Goal: Task Accomplishment & Management: Use online tool/utility

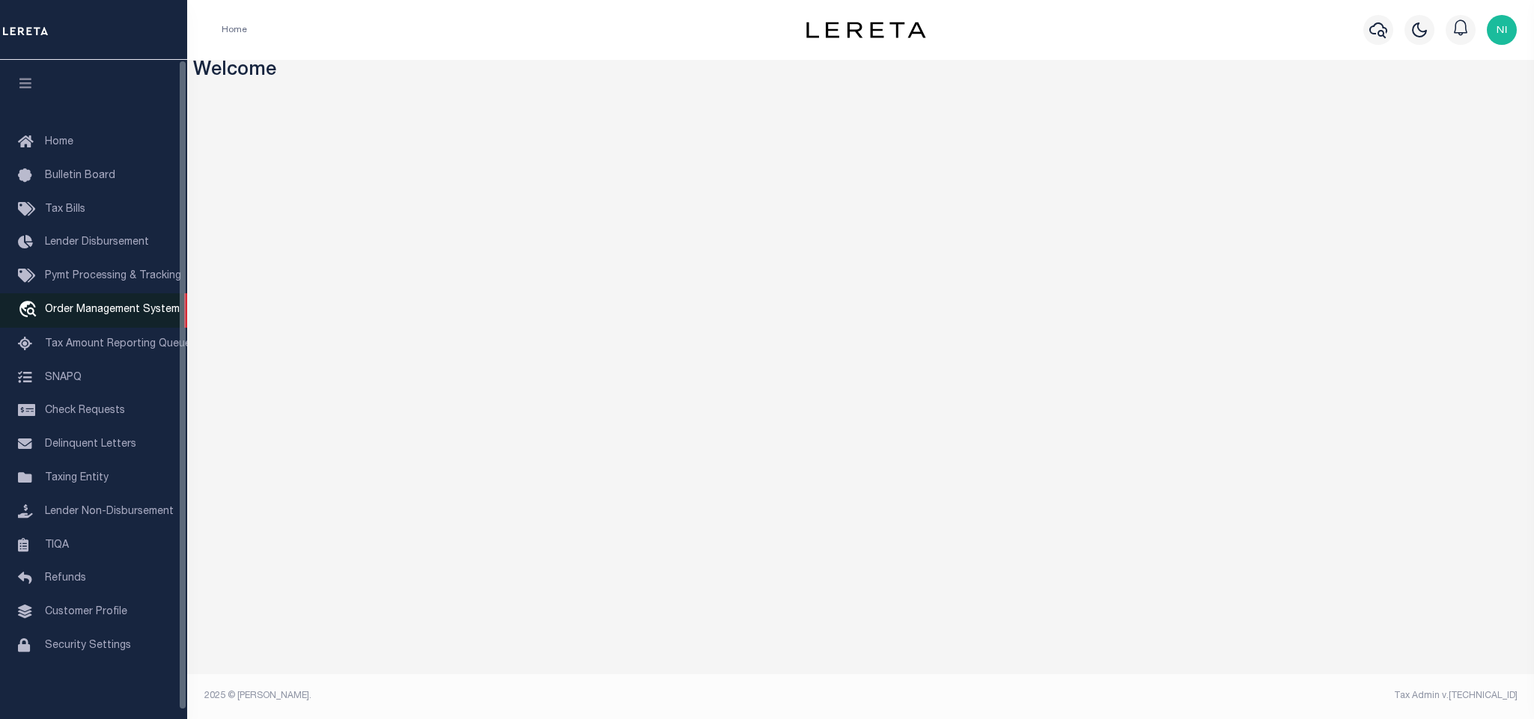
click at [139, 314] on span "Order Management System" at bounding box center [112, 310] width 135 height 10
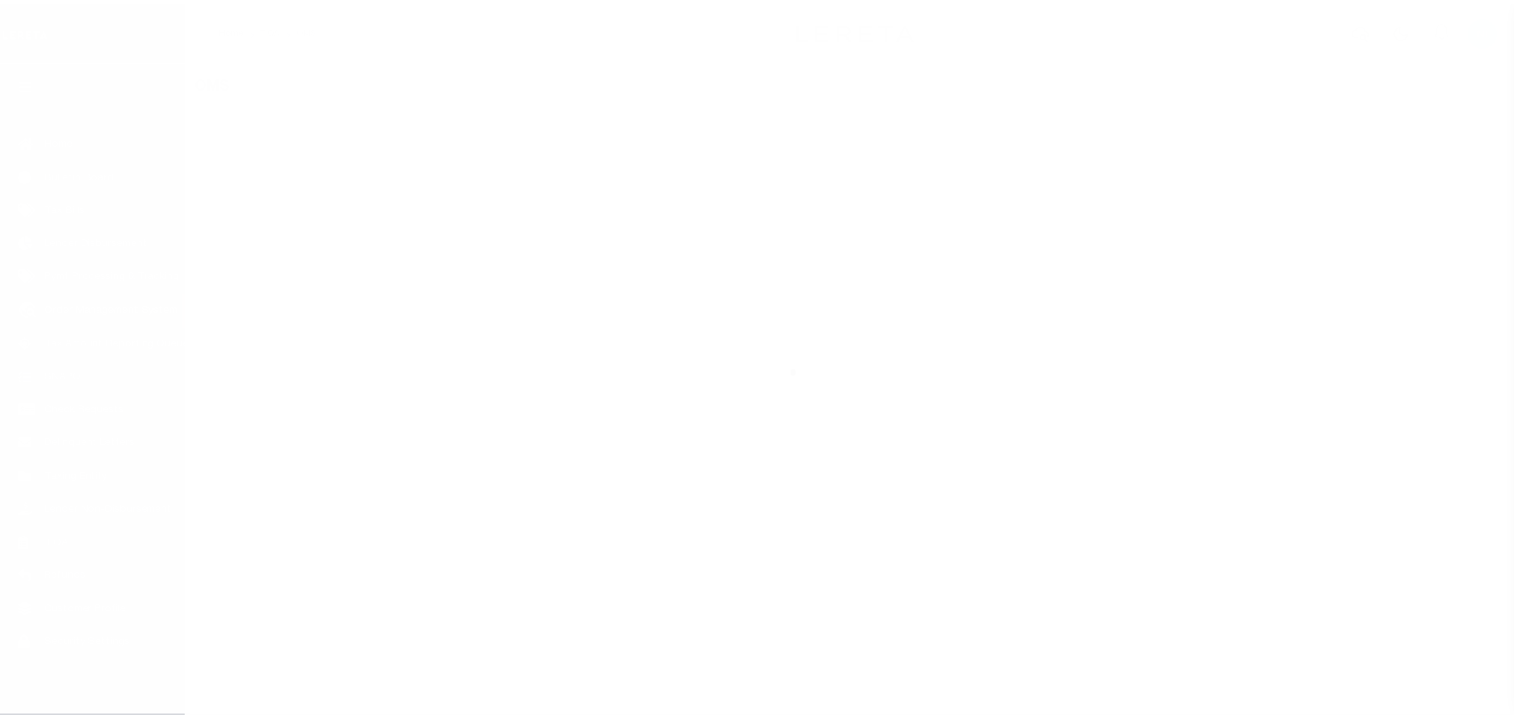
scroll to position [9, 0]
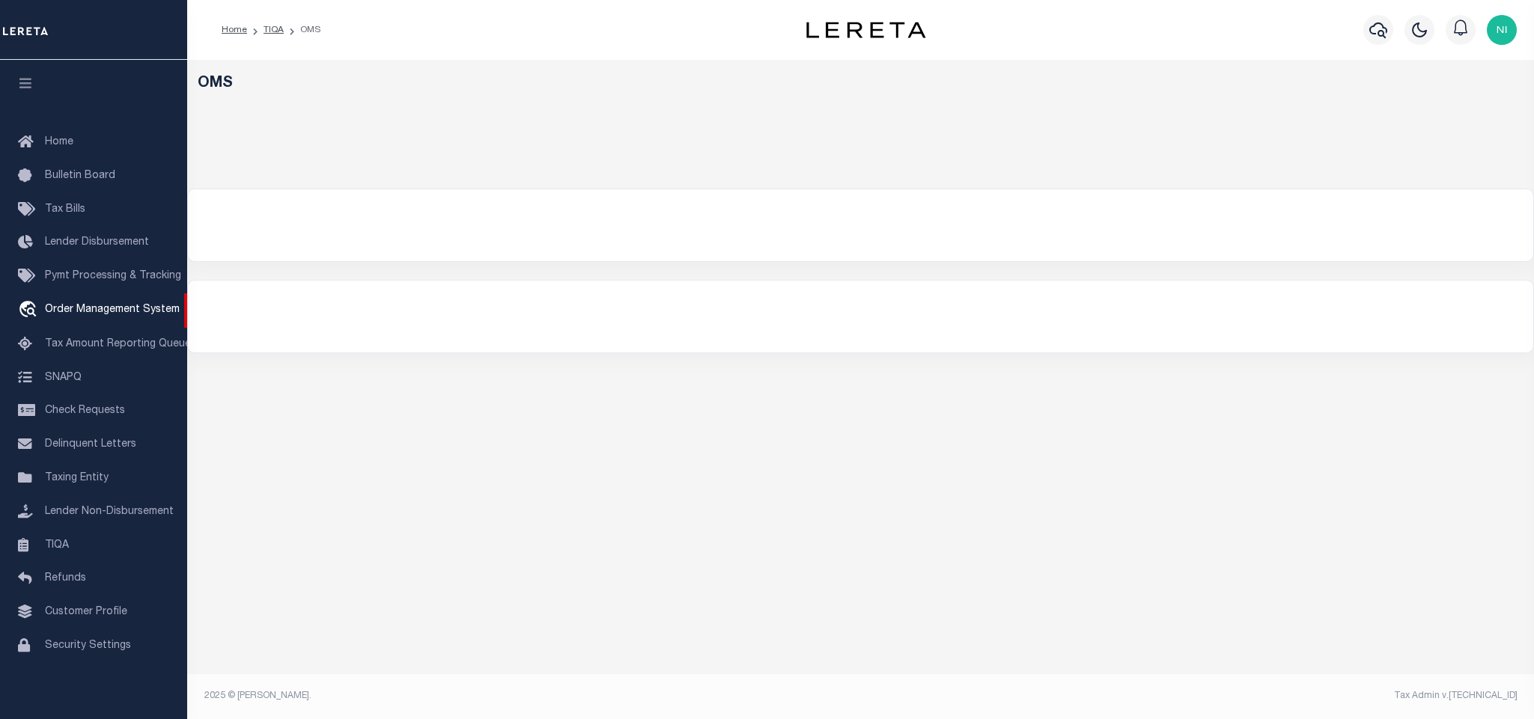
select select "200"
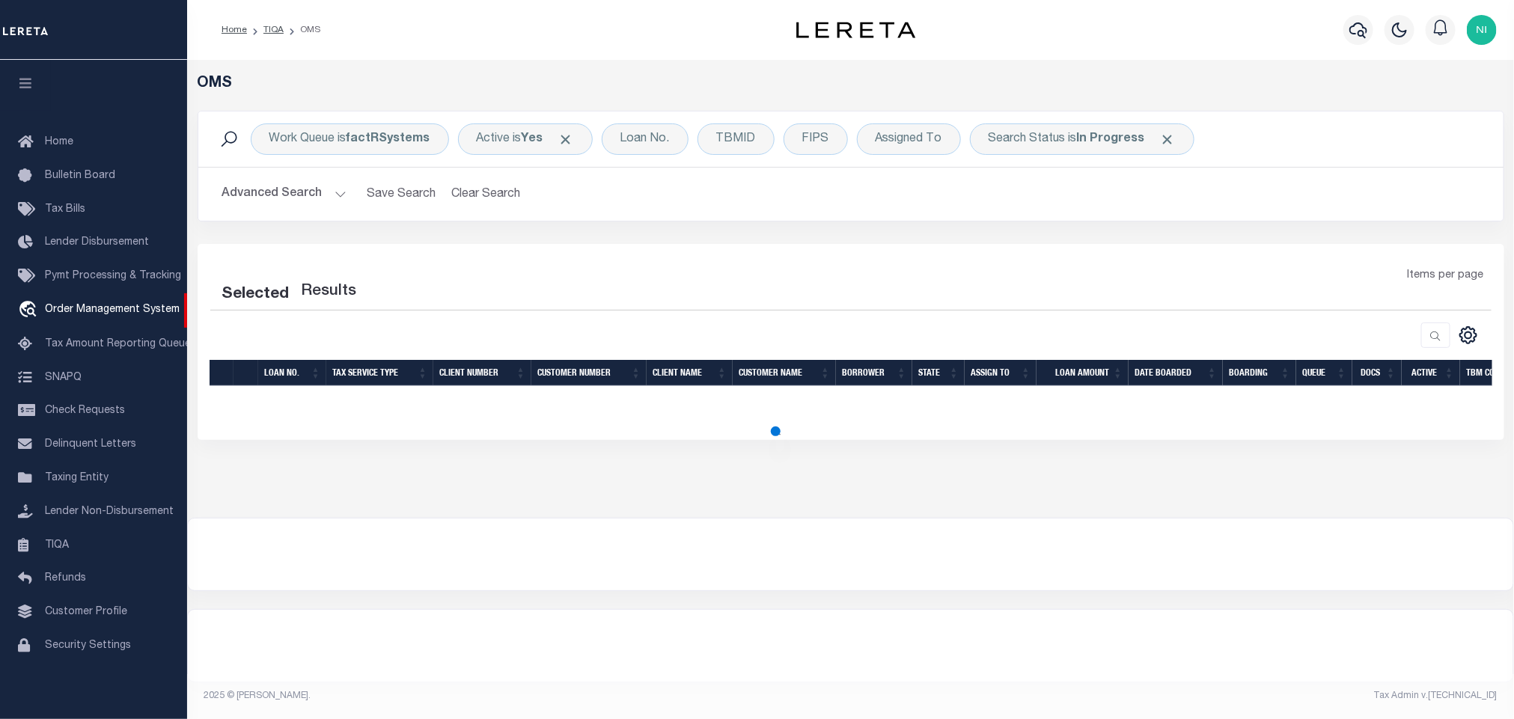
select select "200"
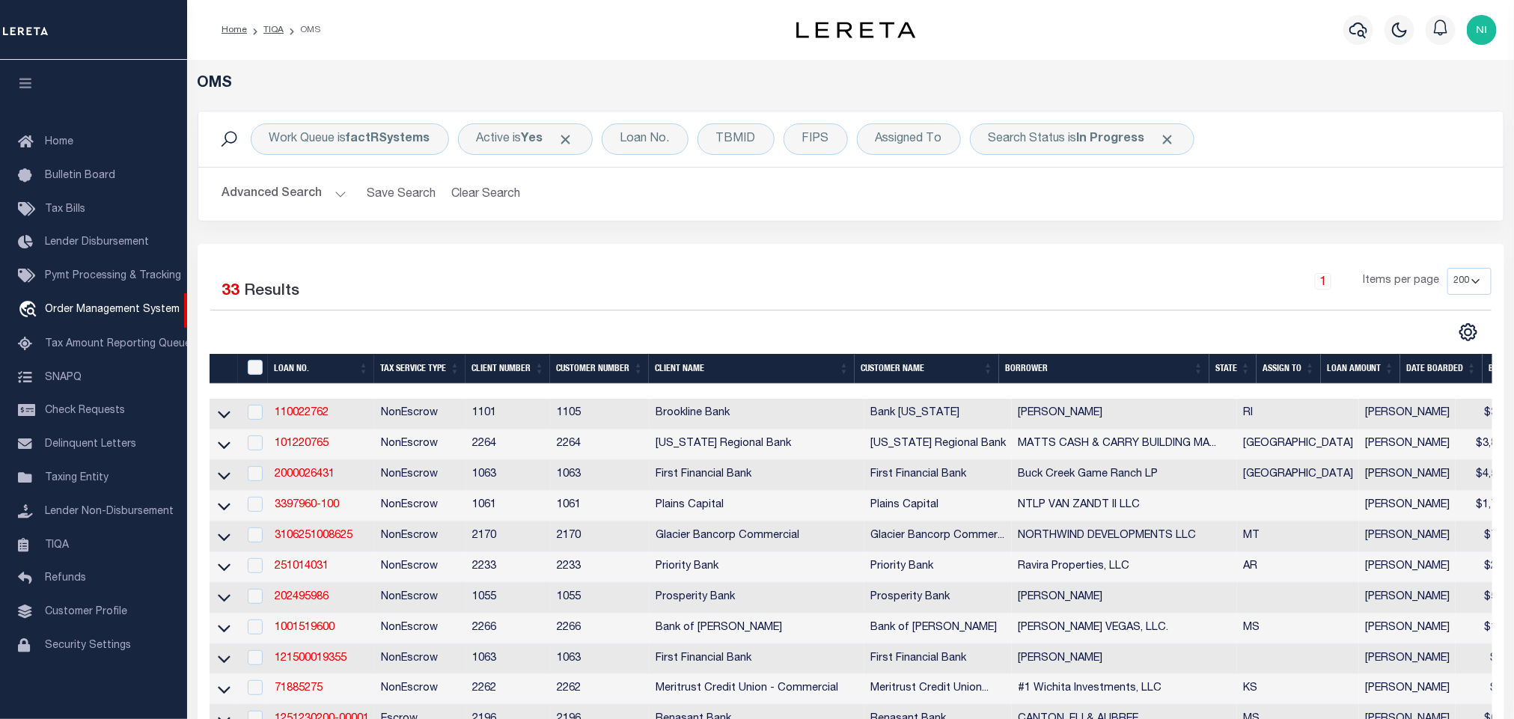
click at [317, 191] on button "Advanced Search" at bounding box center [284, 194] width 124 height 29
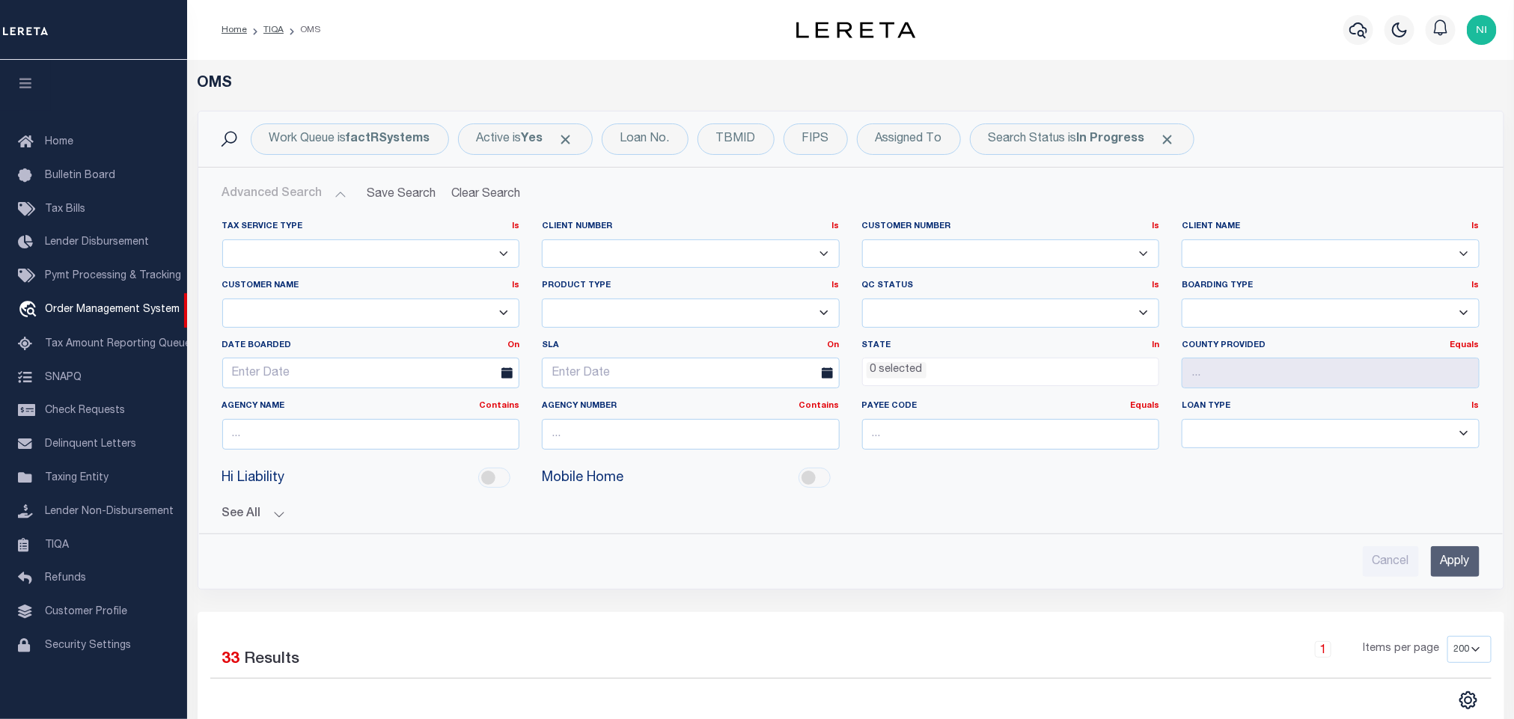
click at [306, 189] on button "Advanced Search" at bounding box center [284, 194] width 124 height 29
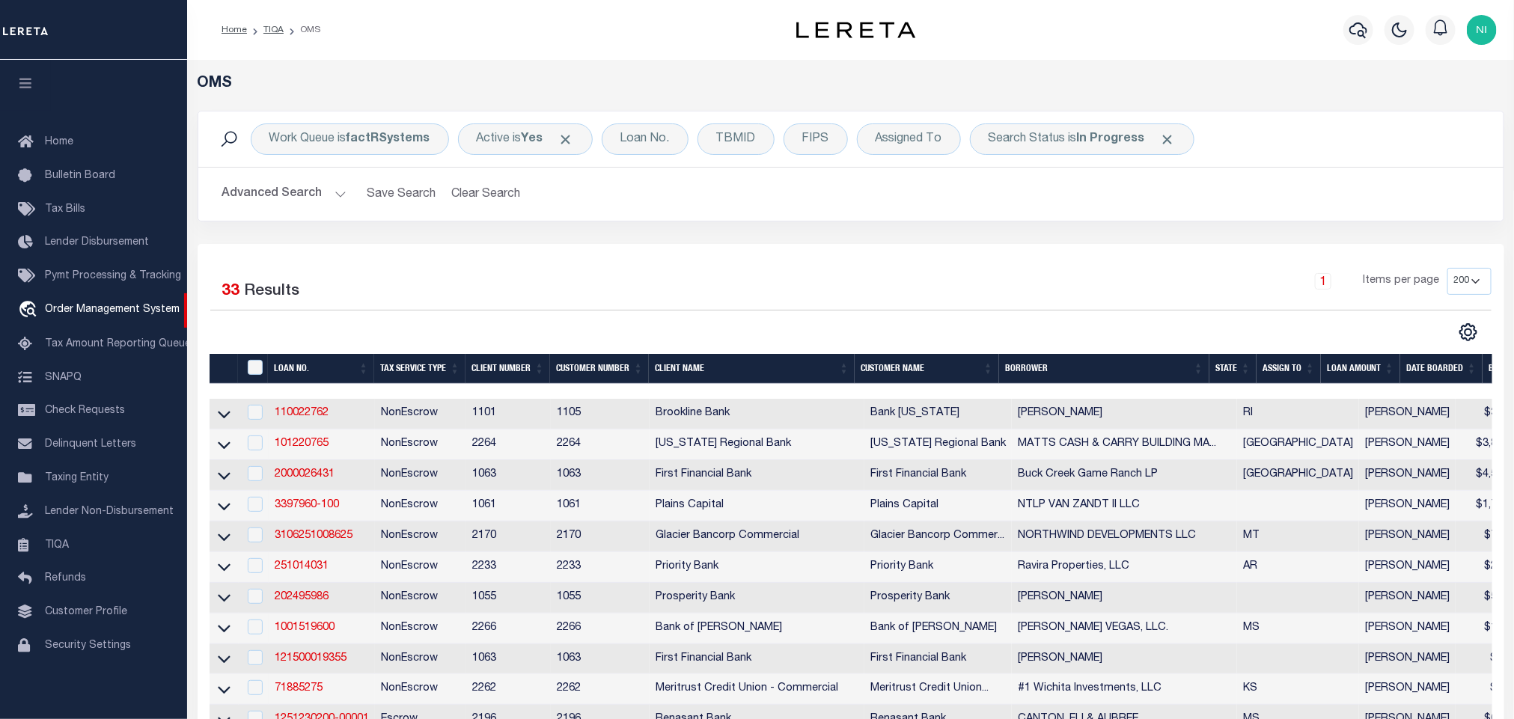
click at [964, 223] on div "Work Queue is factRSystems Active is Yes Loan No. TBMID FIPS Assigned To Search…" at bounding box center [850, 177] width 1329 height 133
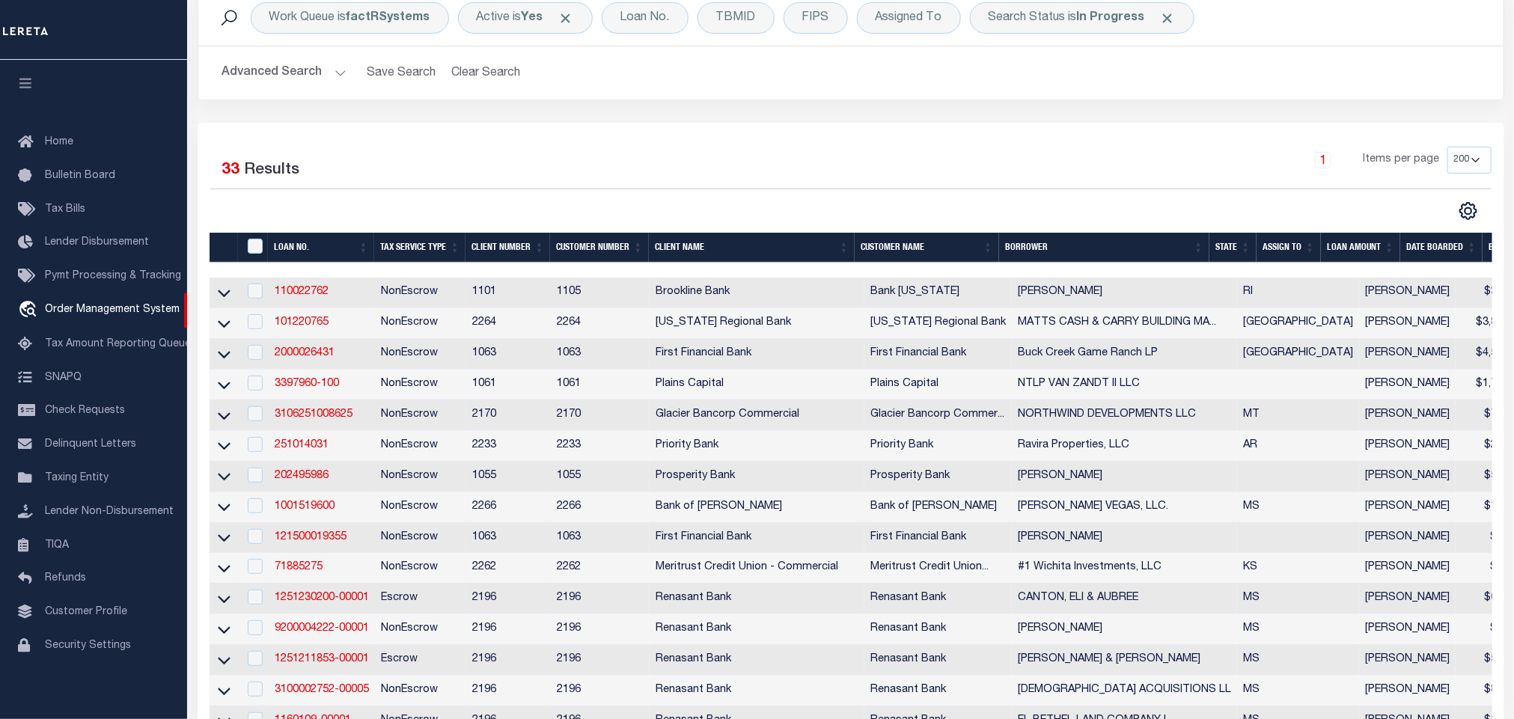
scroll to position [0, 0]
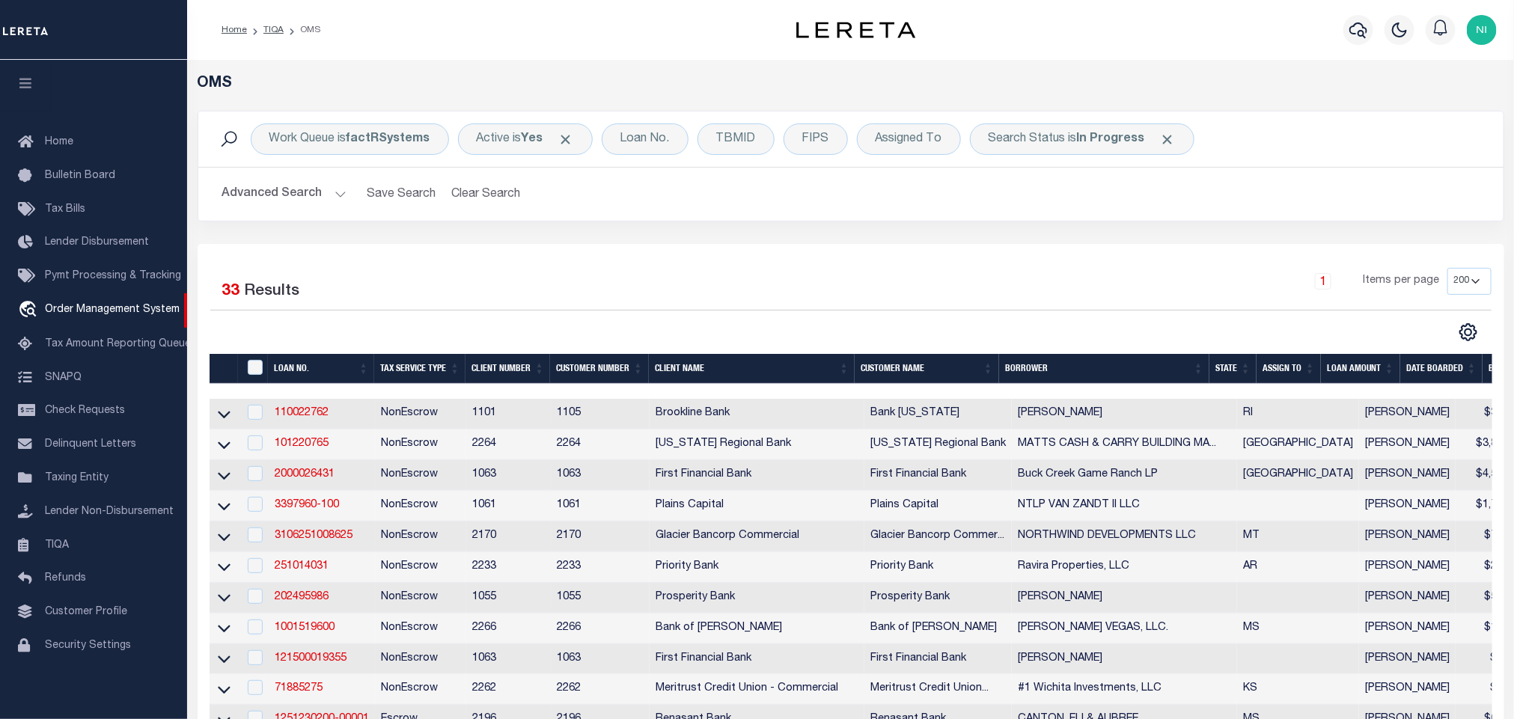
drag, startPoint x: 1119, startPoint y: 196, endPoint x: 1112, endPoint y: 160, distance: 36.6
click at [1119, 195] on h2 "Advanced Search Save Search Clear Search tblSearchTopScreen_dynamictable_____De…" at bounding box center [851, 194] width 1282 height 29
click at [1110, 133] on b "In Progress" at bounding box center [1111, 139] width 68 height 12
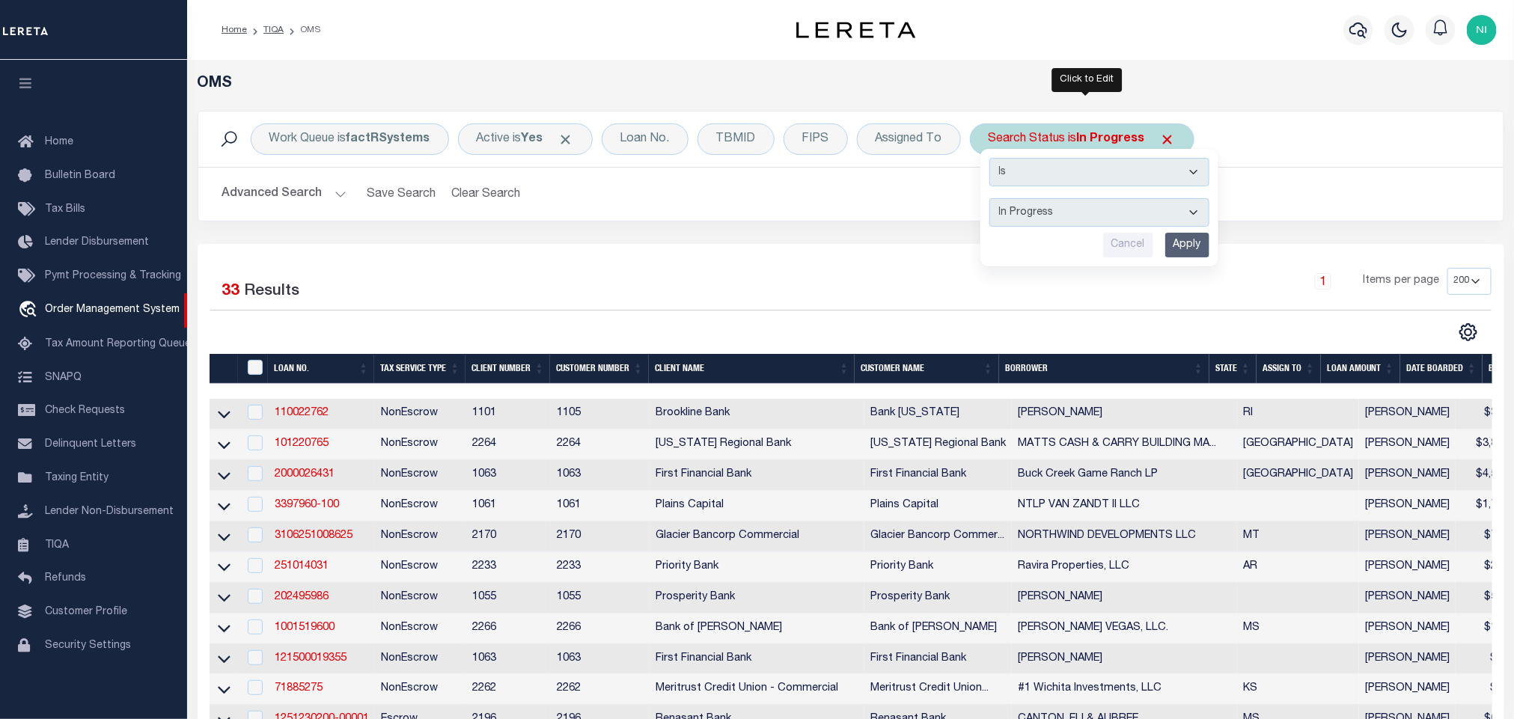
click at [1099, 211] on select "Automated Search Bad Parcel Complete Duplicate Parcel High Dollar Reporting In …" at bounding box center [1100, 212] width 220 height 28
select select "RD"
click at [993, 200] on select "Automated Search Bad Parcel Complete Duplicate Parcel High Dollar Reporting In …" at bounding box center [1100, 212] width 220 height 28
click at [1195, 245] on input "Apply" at bounding box center [1188, 245] width 44 height 25
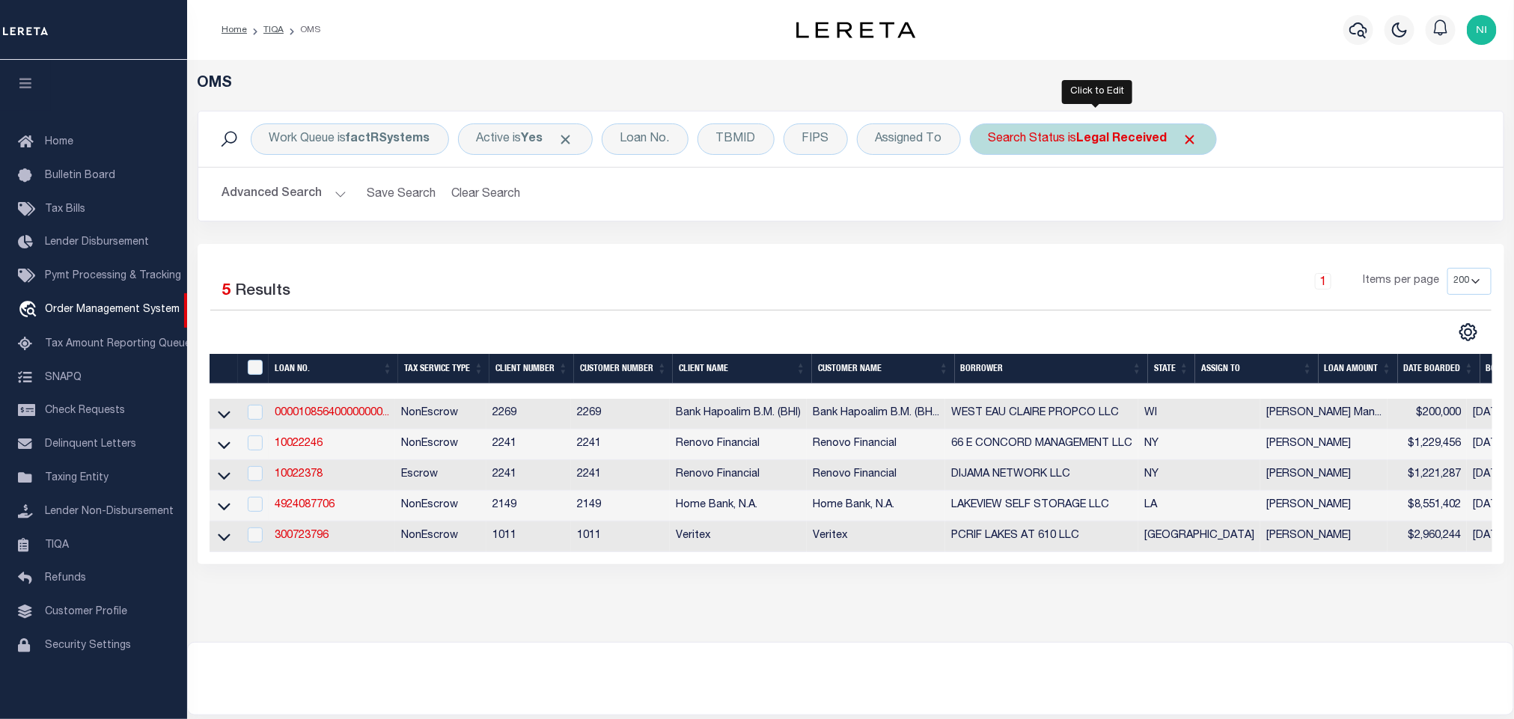
click at [1076, 139] on div "Search Status is Legal Received" at bounding box center [1093, 139] width 247 height 31
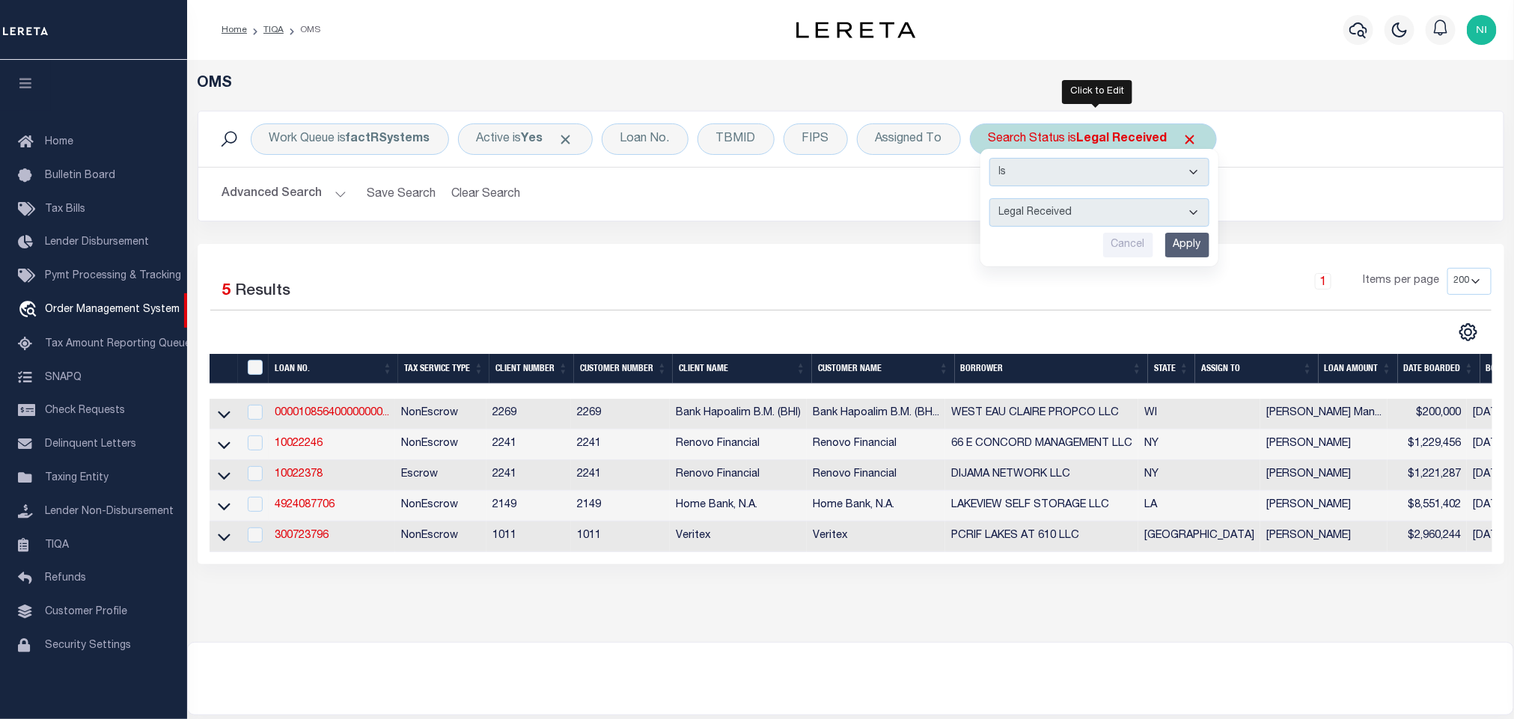
click at [1067, 209] on select "Automated Search Bad Parcel Complete Duplicate Parcel High Dollar Reporting In …" at bounding box center [1100, 212] width 220 height 28
select select "QC"
click at [993, 200] on select "Automated Search Bad Parcel Complete Duplicate Parcel High Dollar Reporting In …" at bounding box center [1100, 212] width 220 height 28
click at [1190, 239] on input "Apply" at bounding box center [1188, 245] width 44 height 25
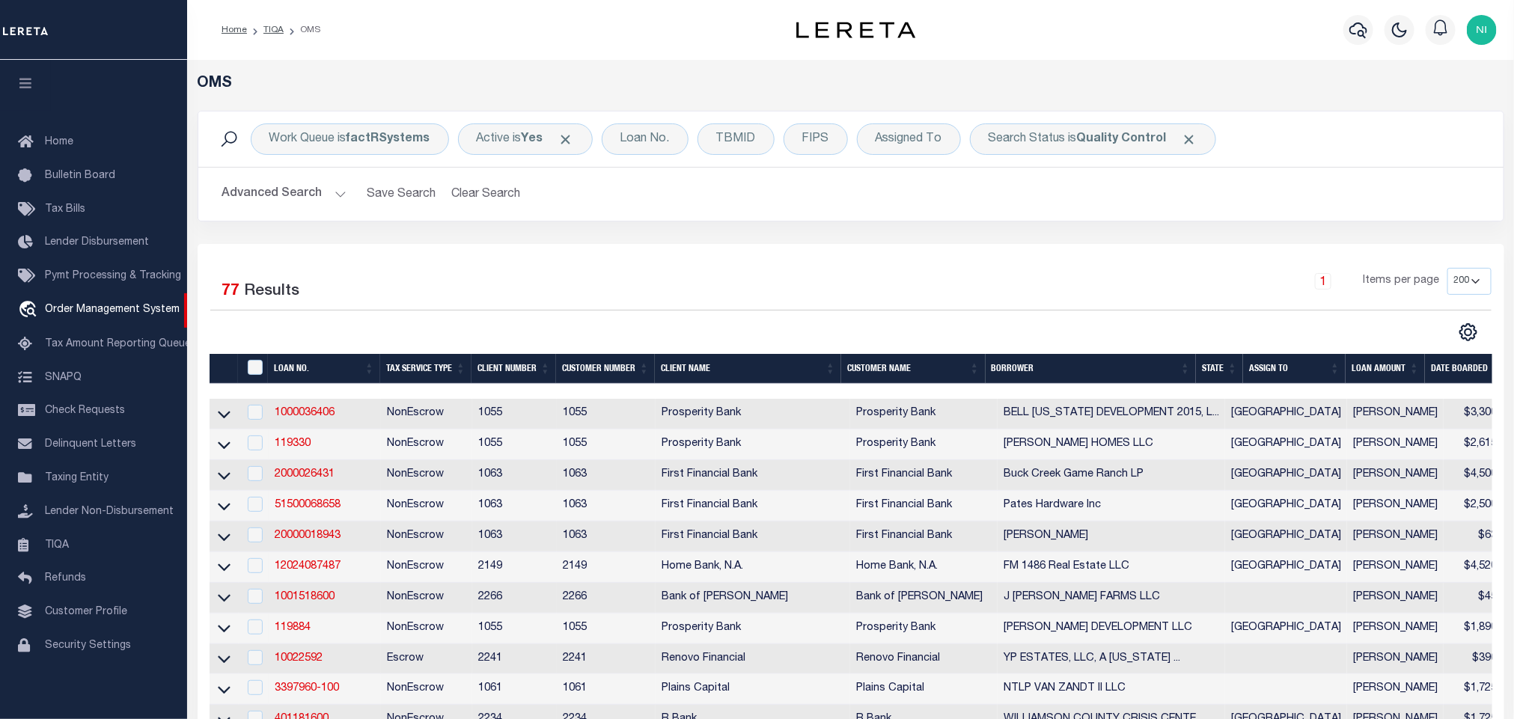
click at [936, 225] on div "Work Queue is factRSystems Active is Yes Loan No. TBMID FIPS Assigned To Search…" at bounding box center [850, 177] width 1329 height 133
click at [1082, 138] on b "Quality Control" at bounding box center [1122, 139] width 90 height 12
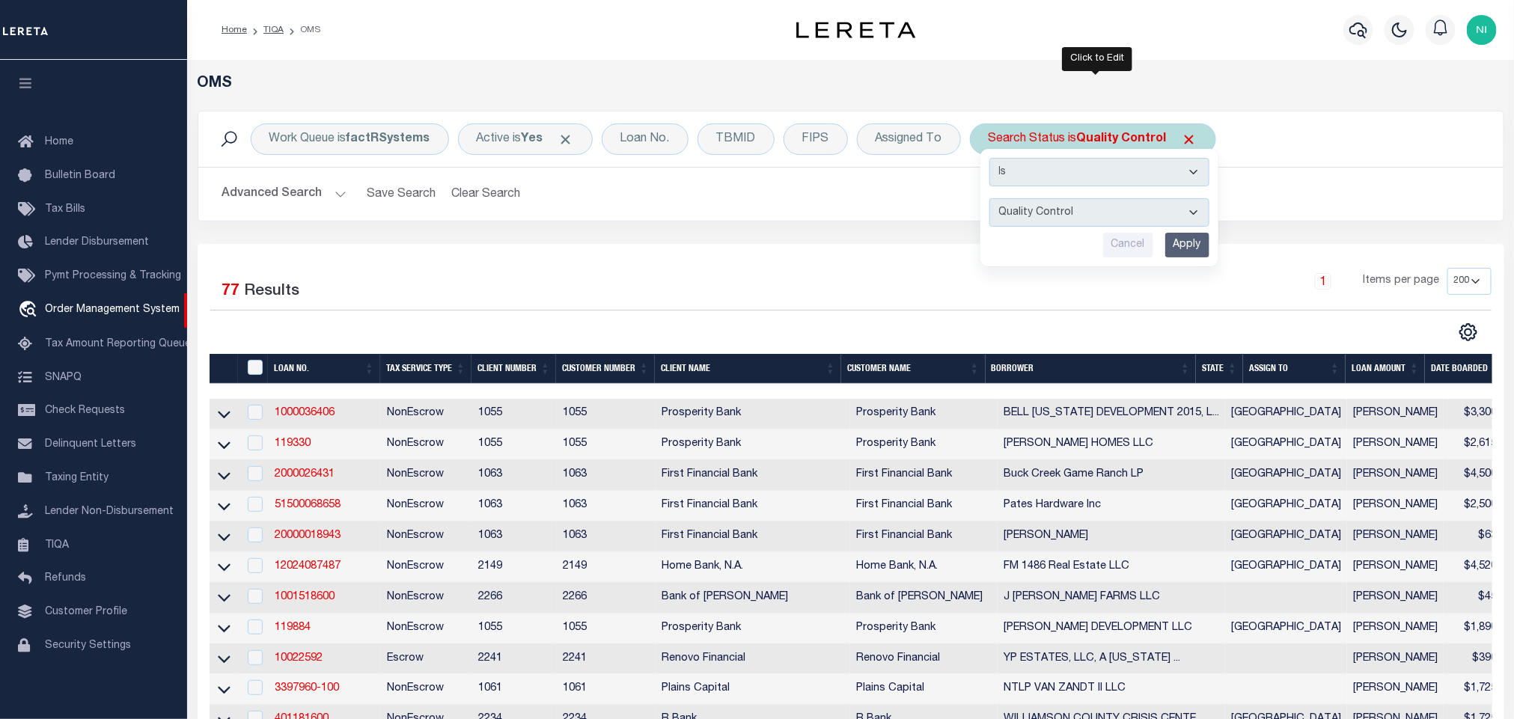
click at [1062, 210] on select "Automated Search Bad Parcel Complete Duplicate Parcel High Dollar Reporting In …" at bounding box center [1100, 212] width 220 height 28
select select "IP"
click at [993, 200] on select "Automated Search Bad Parcel Complete Duplicate Parcel High Dollar Reporting In …" at bounding box center [1100, 212] width 220 height 28
click at [1198, 243] on input "Apply" at bounding box center [1188, 245] width 44 height 25
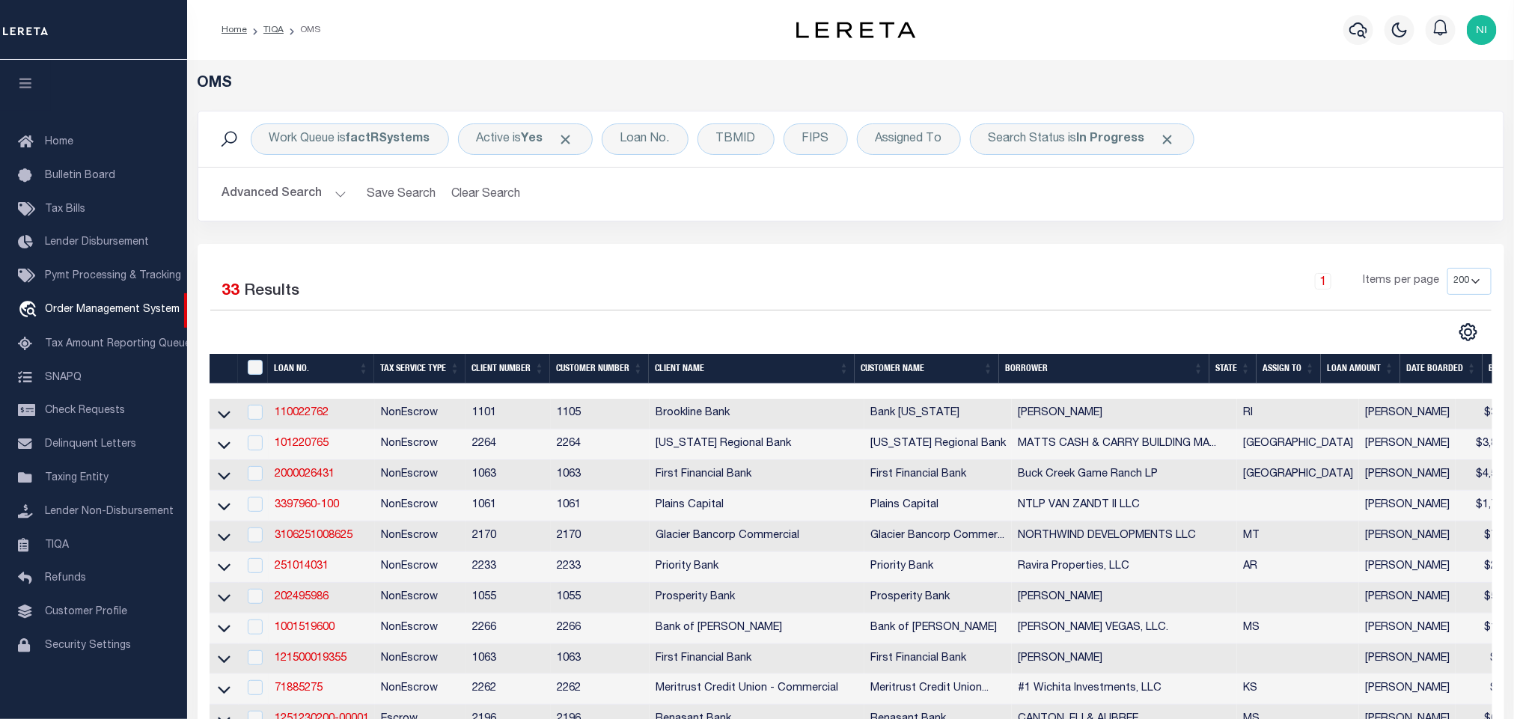
click at [48, 540] on span "TIQA" at bounding box center [57, 545] width 24 height 10
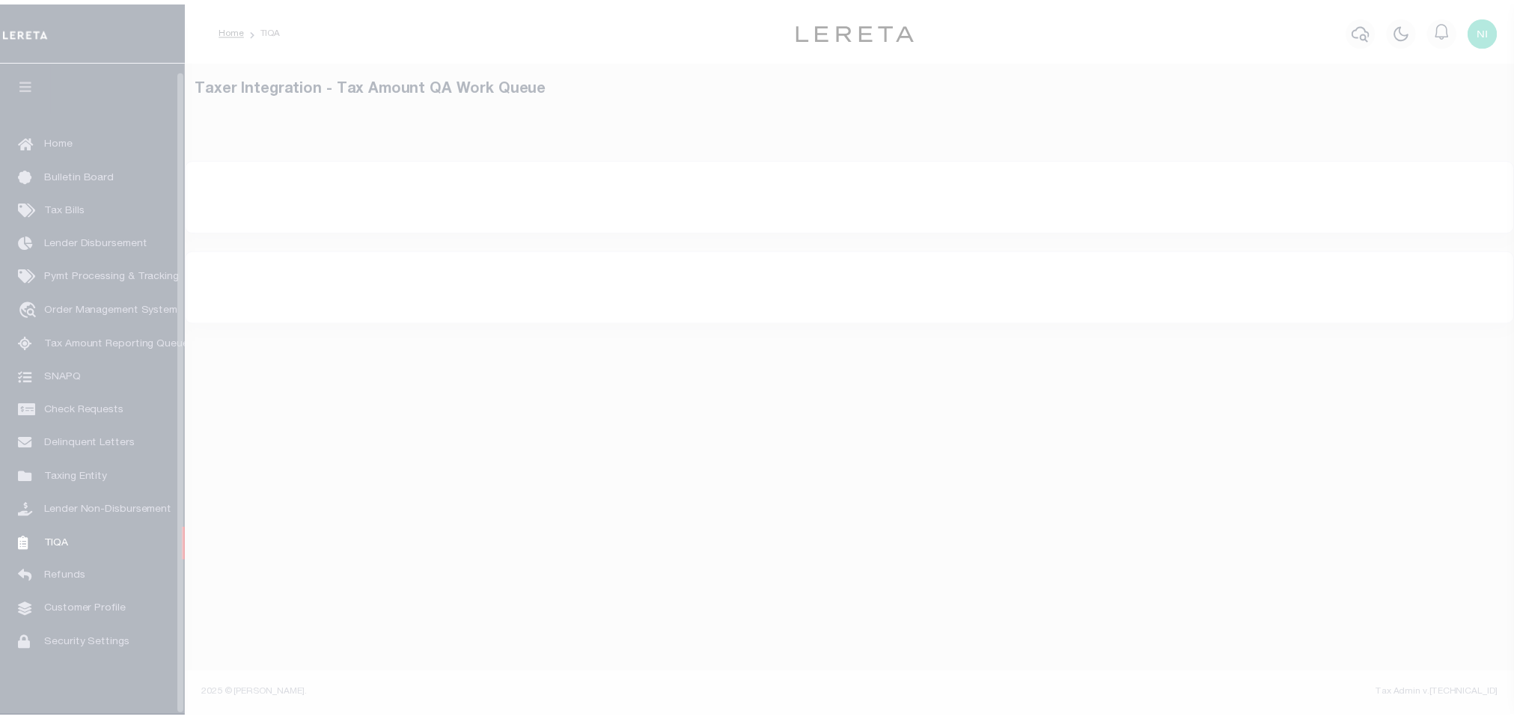
scroll to position [9, 0]
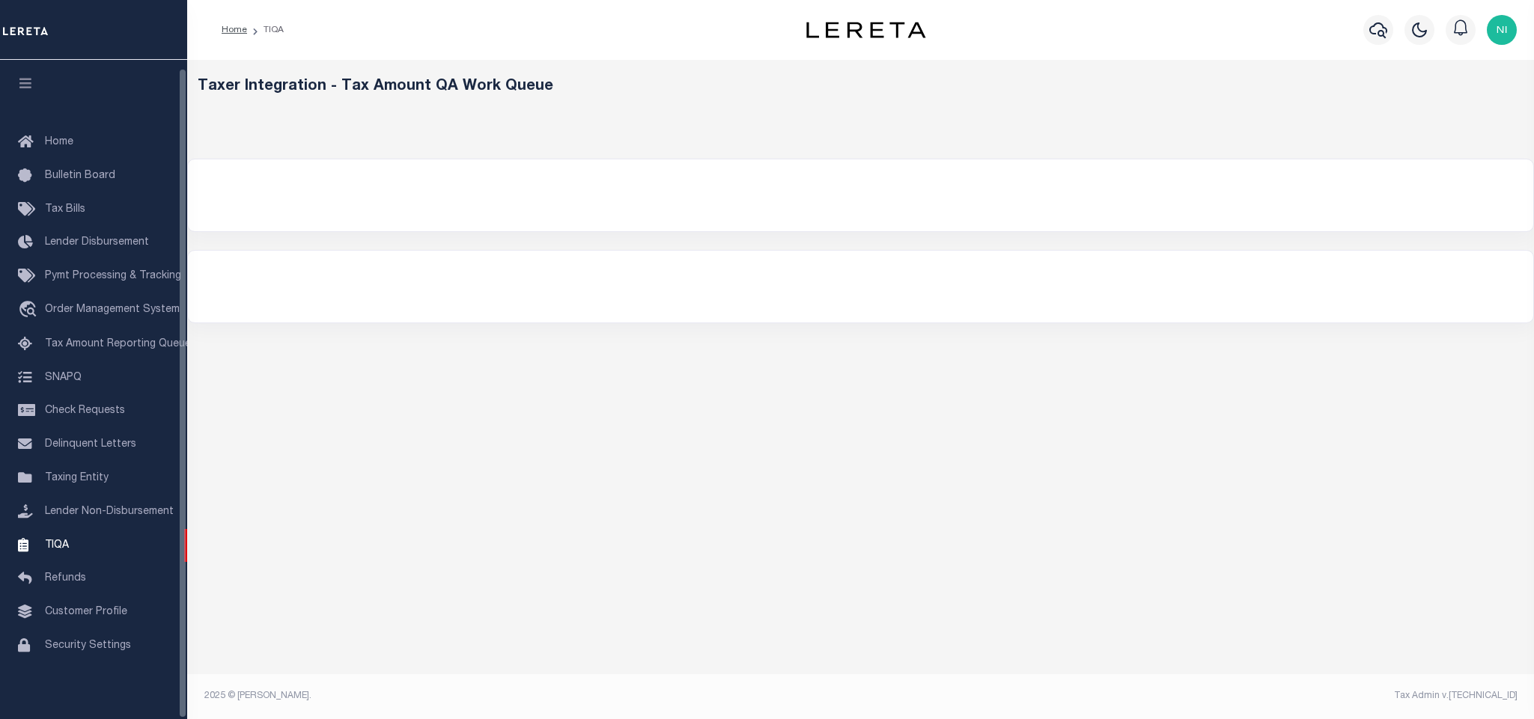
select select
select select "200"
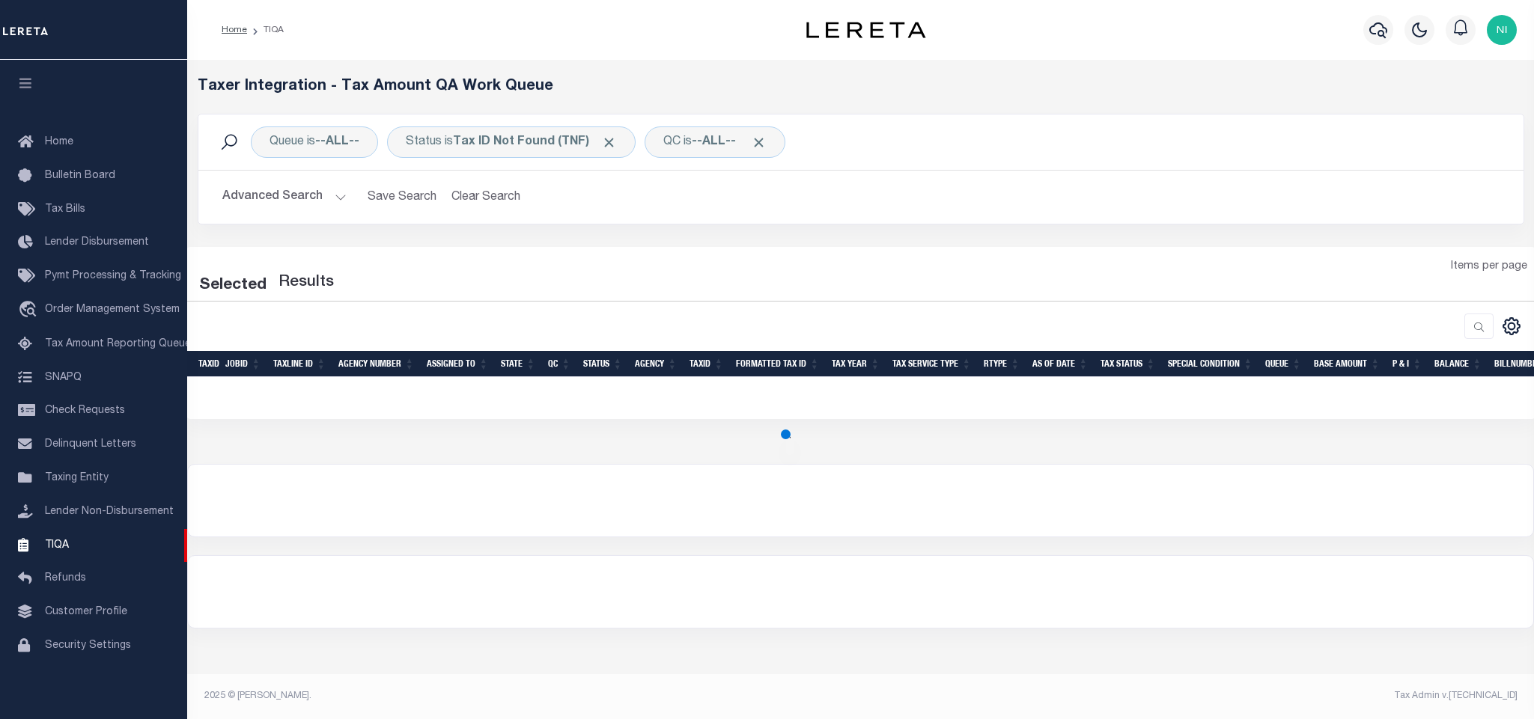
select select "200"
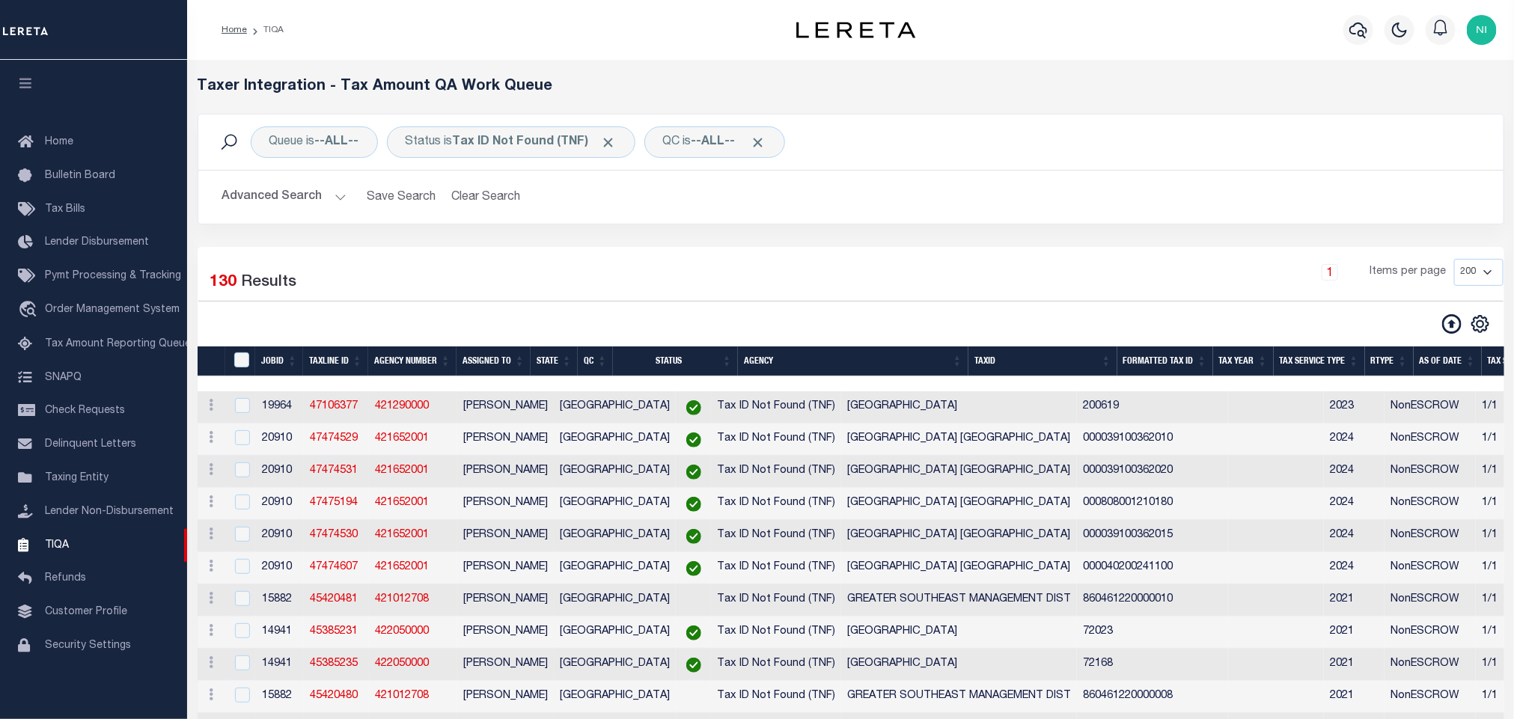
click at [330, 195] on button "Advanced Search" at bounding box center [284, 197] width 124 height 29
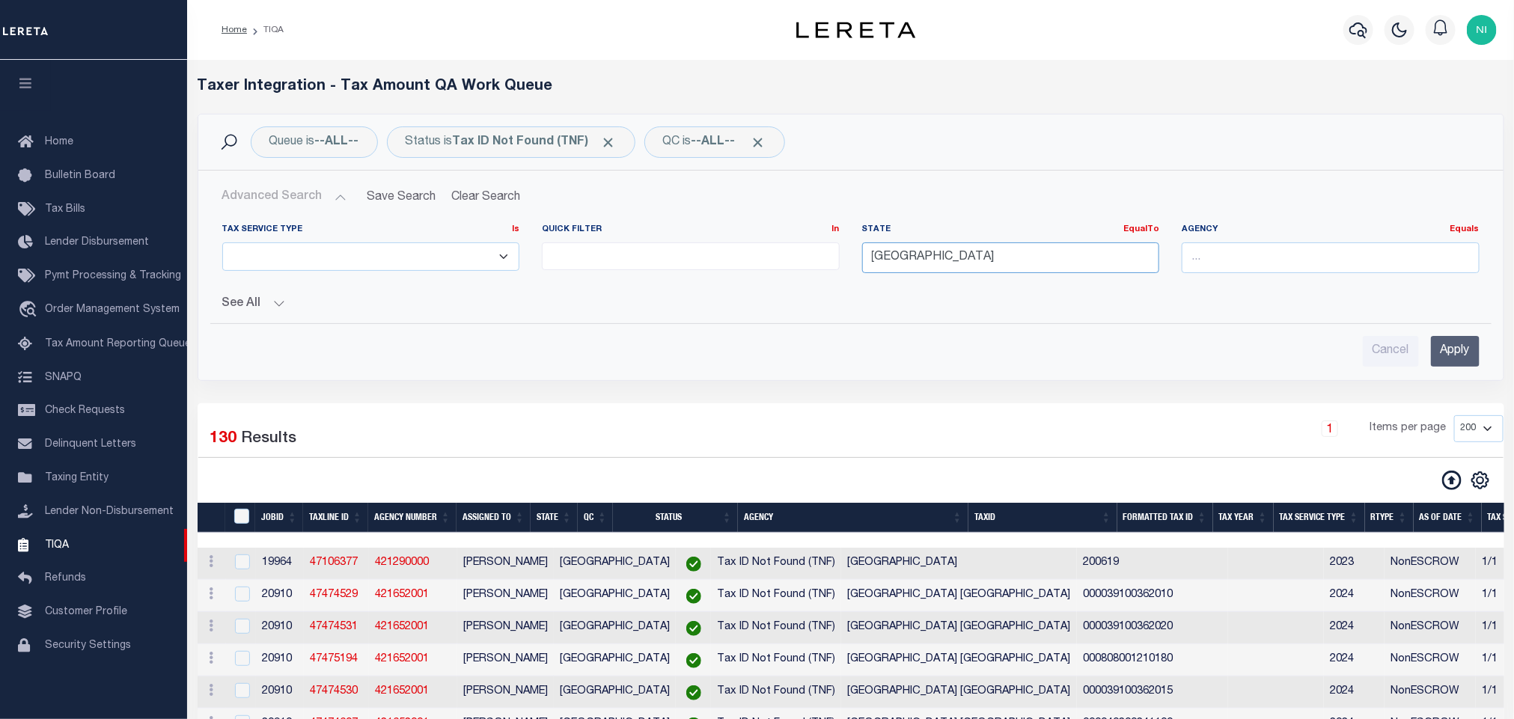
click at [887, 255] on input "[GEOGRAPHIC_DATA]" at bounding box center [1011, 258] width 298 height 31
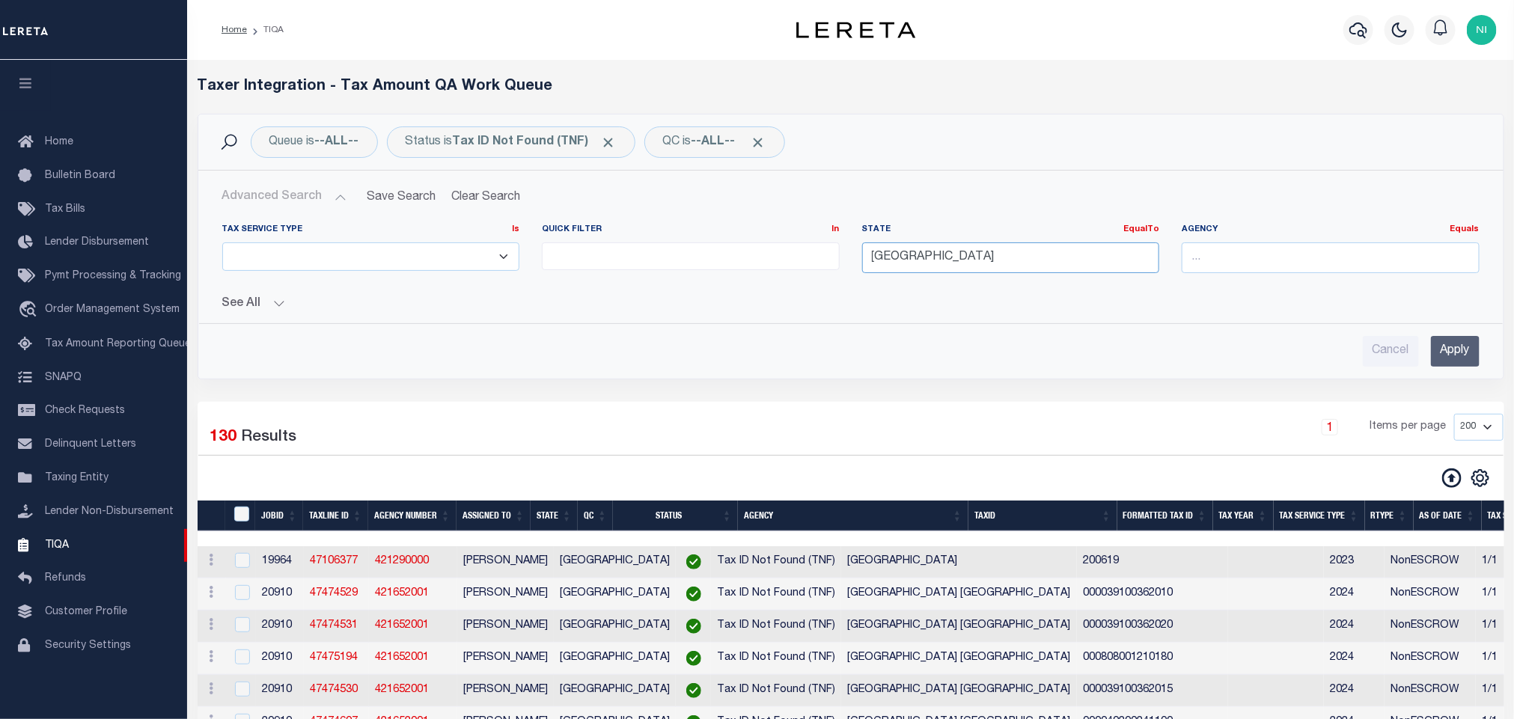
click at [912, 256] on input "[GEOGRAPHIC_DATA]" at bounding box center [1011, 258] width 298 height 31
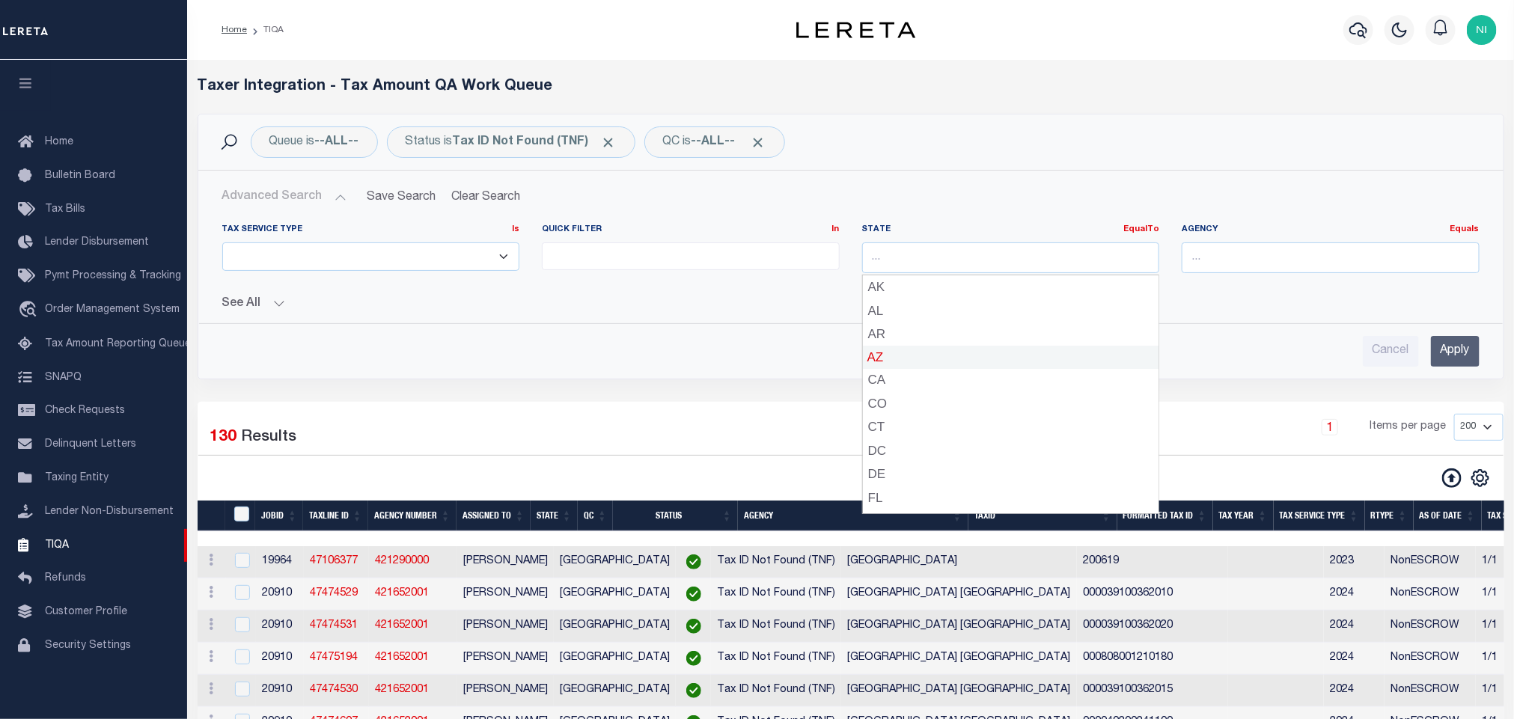
click at [1246, 338] on div "Cancel Apply" at bounding box center [851, 351] width 1258 height 31
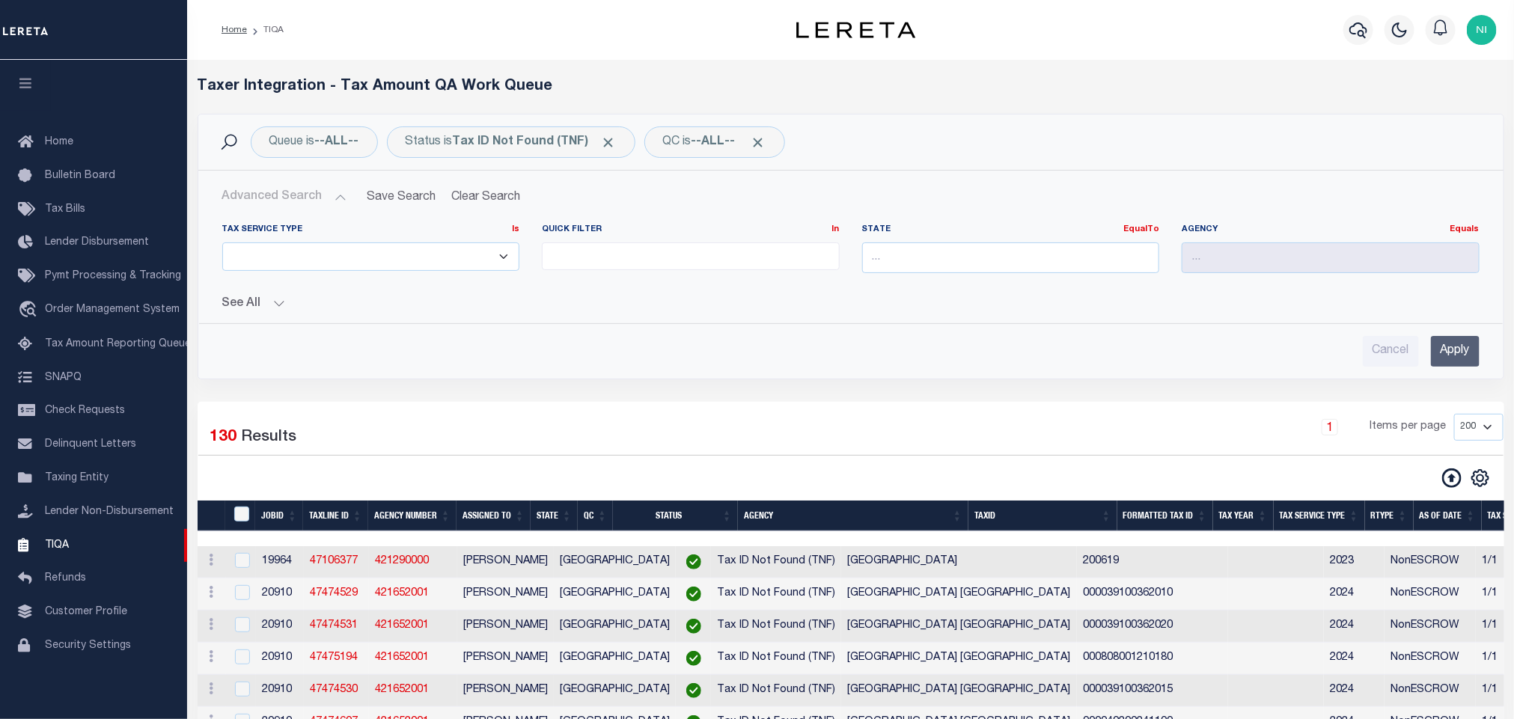
click at [1457, 344] on input "Apply" at bounding box center [1455, 351] width 49 height 31
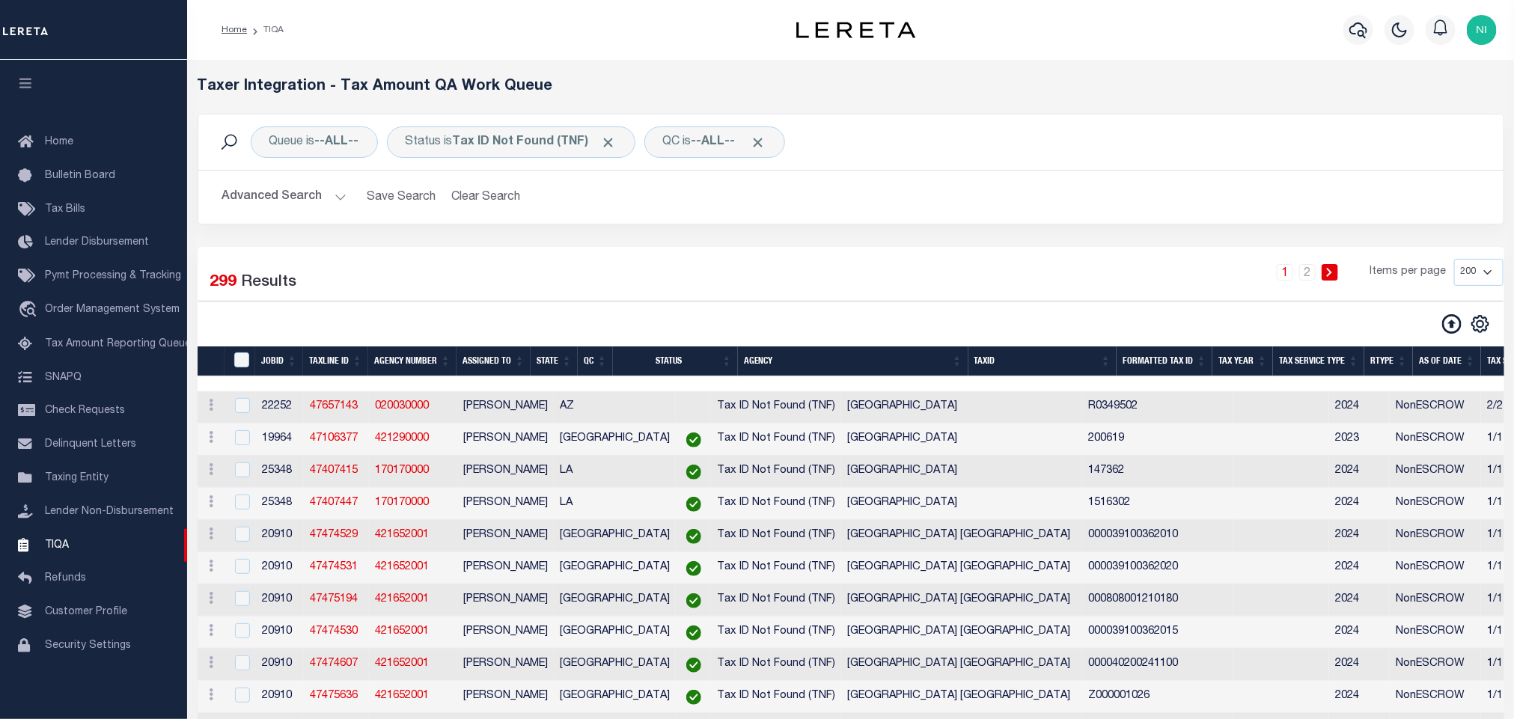
click at [312, 193] on button "Advanced Search" at bounding box center [284, 197] width 124 height 29
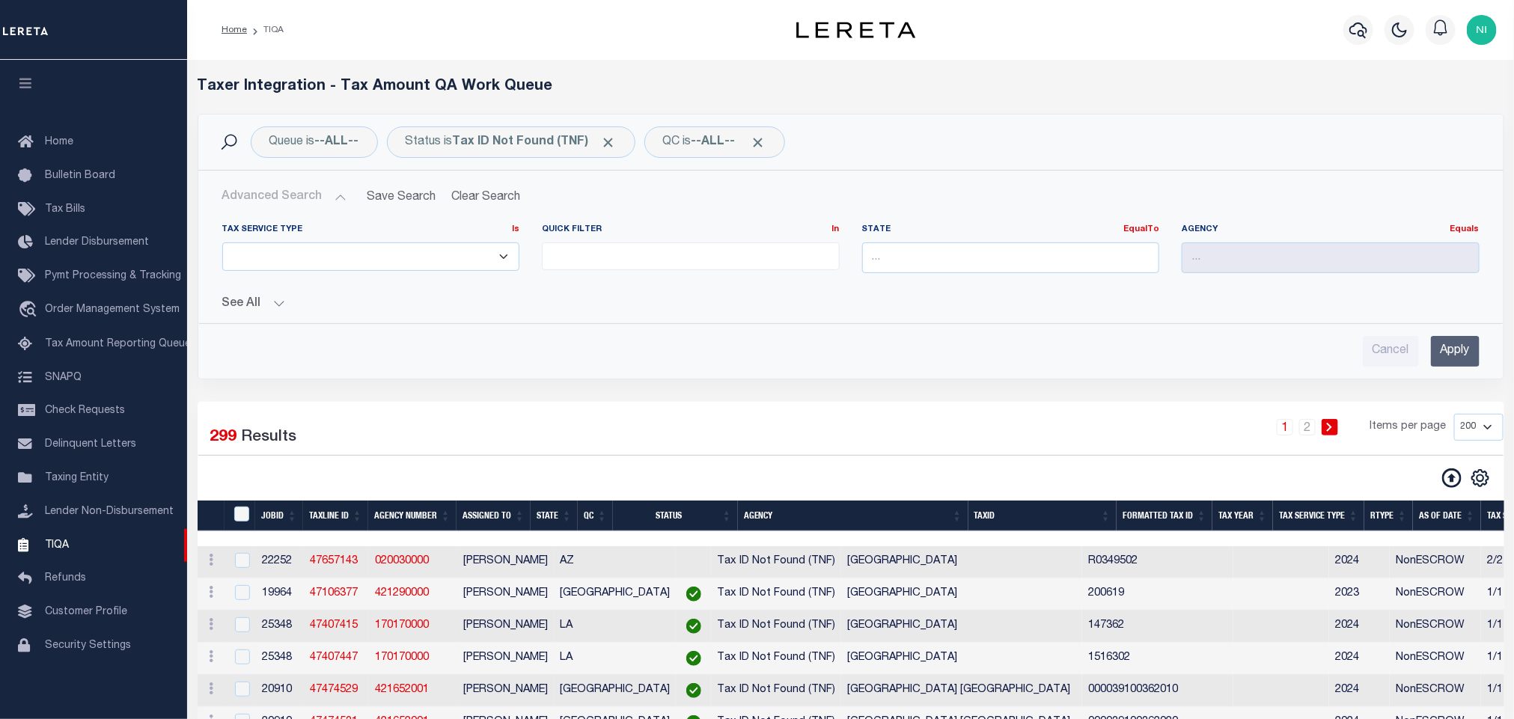
click at [267, 306] on button "See All" at bounding box center [851, 304] width 1258 height 14
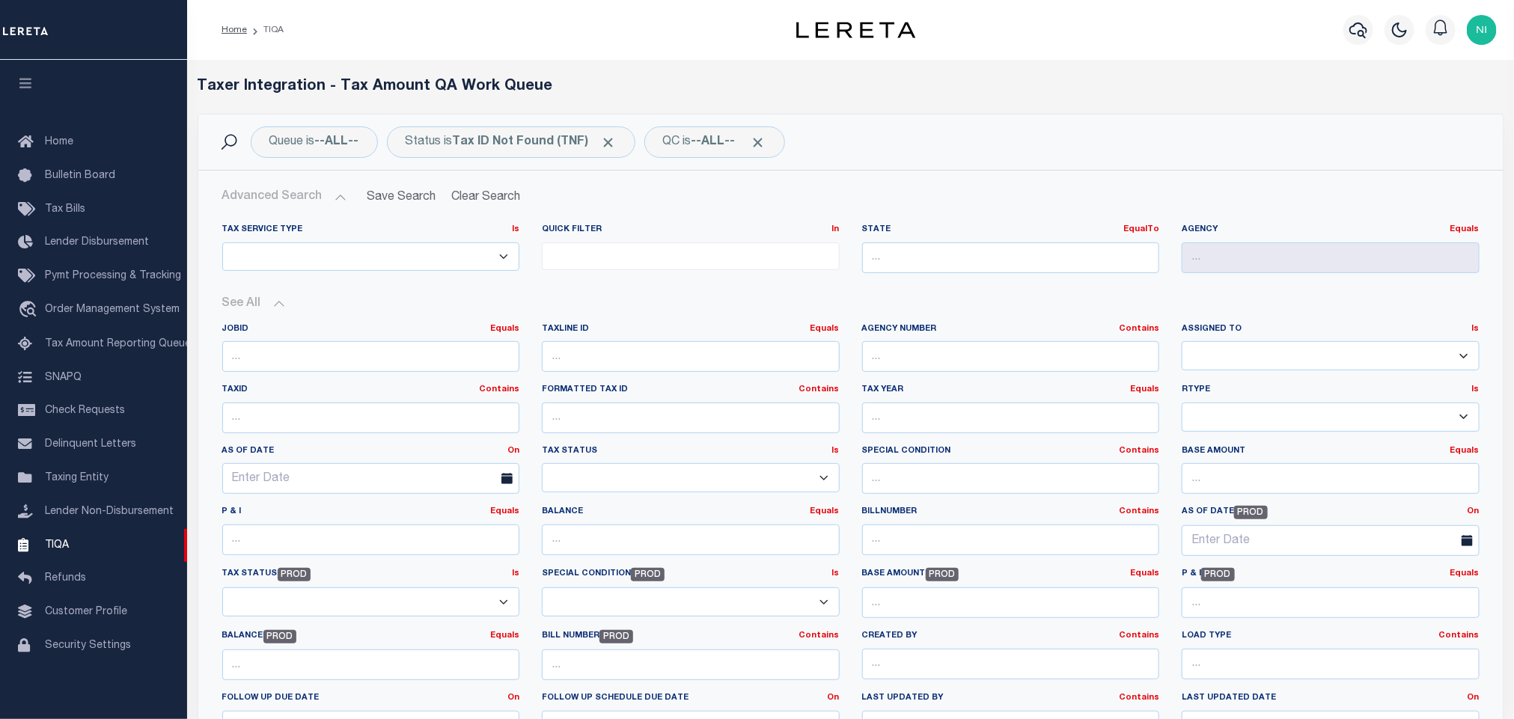
scroll to position [112, 0]
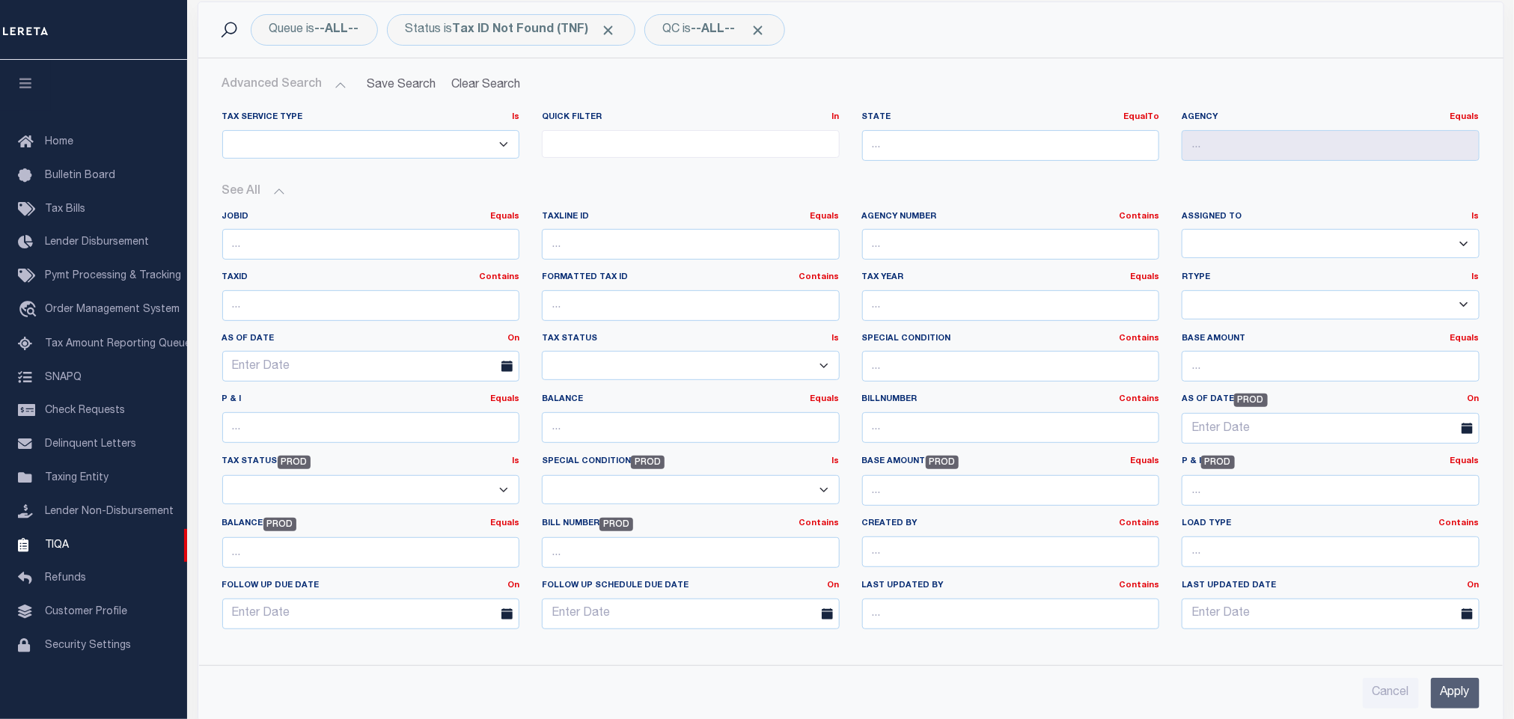
click at [1236, 238] on select "Aakash Patel Abdul Muzain Adams, Pamela S Agustin Fernandez Agustin Maturino Ah…" at bounding box center [1331, 243] width 298 height 29
click at [1182, 231] on select "Aakash Patel Abdul Muzain Adams, Pamela S Agustin Fernandez Agustin Maturino Ah…" at bounding box center [1331, 243] width 298 height 29
click at [1463, 699] on input "Apply" at bounding box center [1455, 693] width 49 height 31
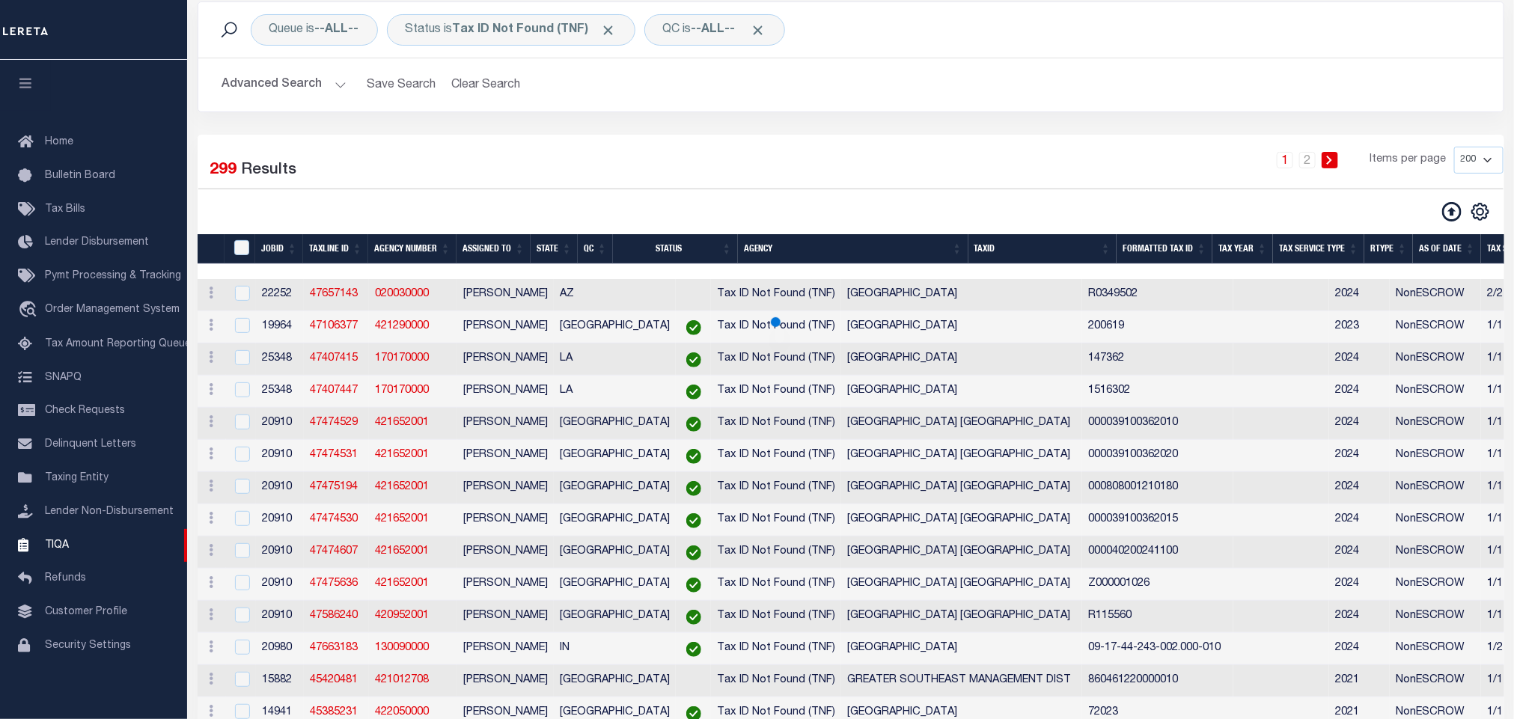
scroll to position [0, 0]
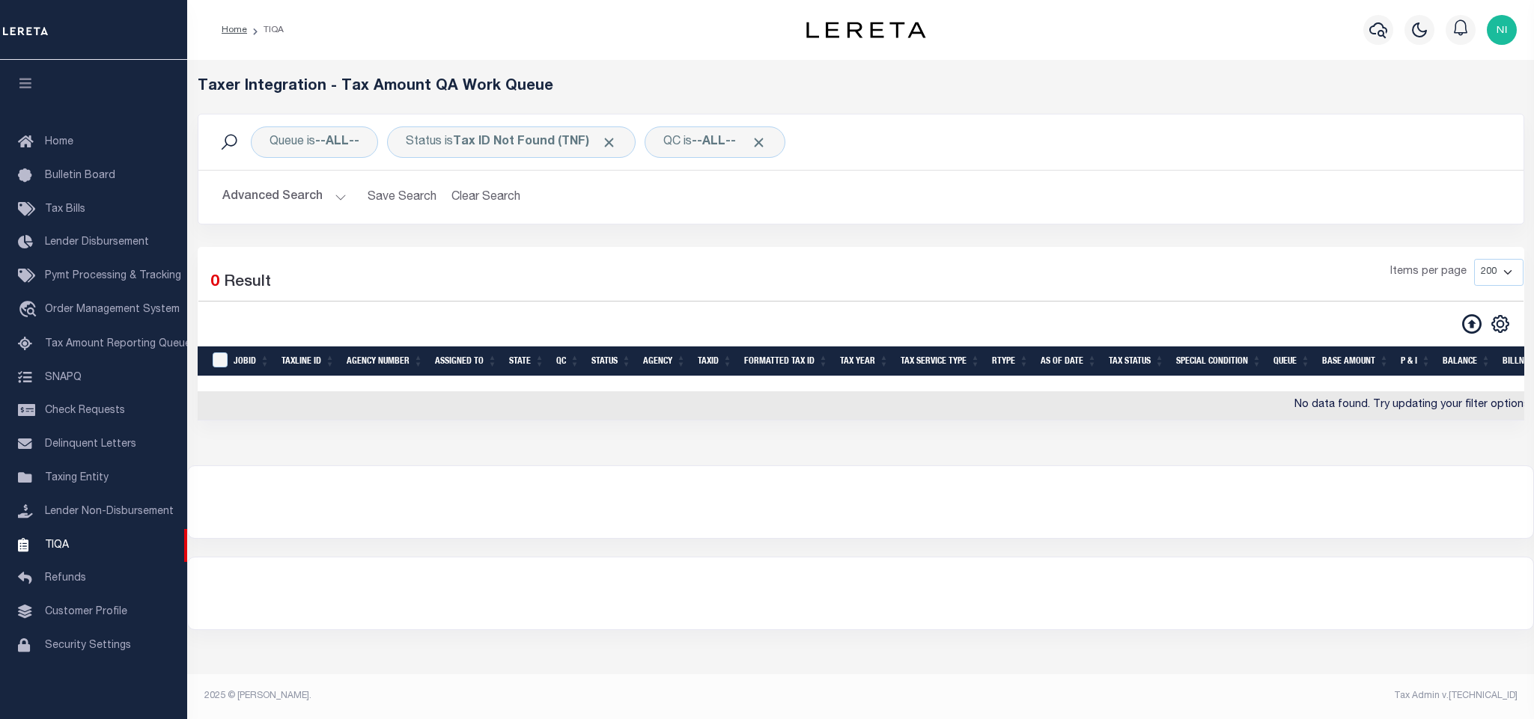
click at [274, 210] on button "Advanced Search" at bounding box center [284, 197] width 124 height 29
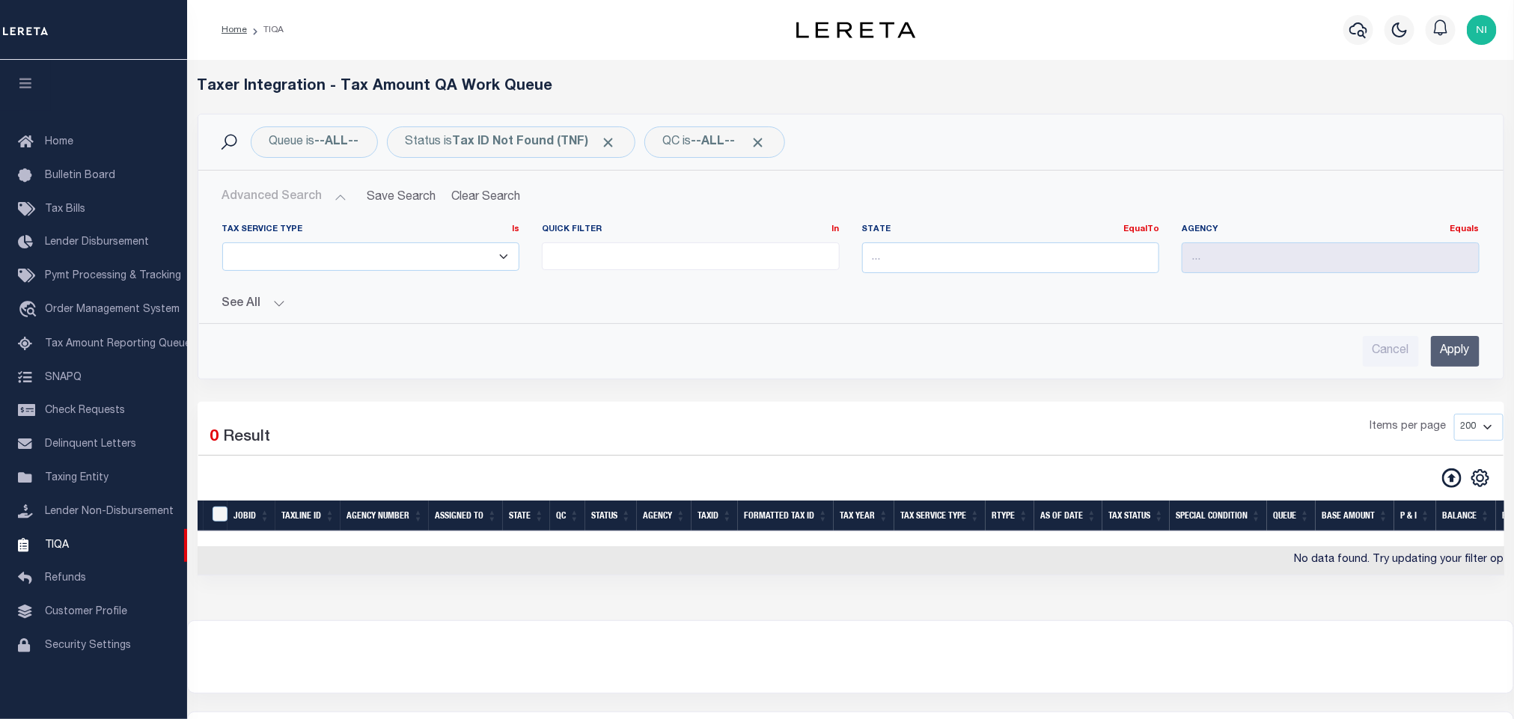
click at [279, 304] on button "See All" at bounding box center [851, 304] width 1258 height 14
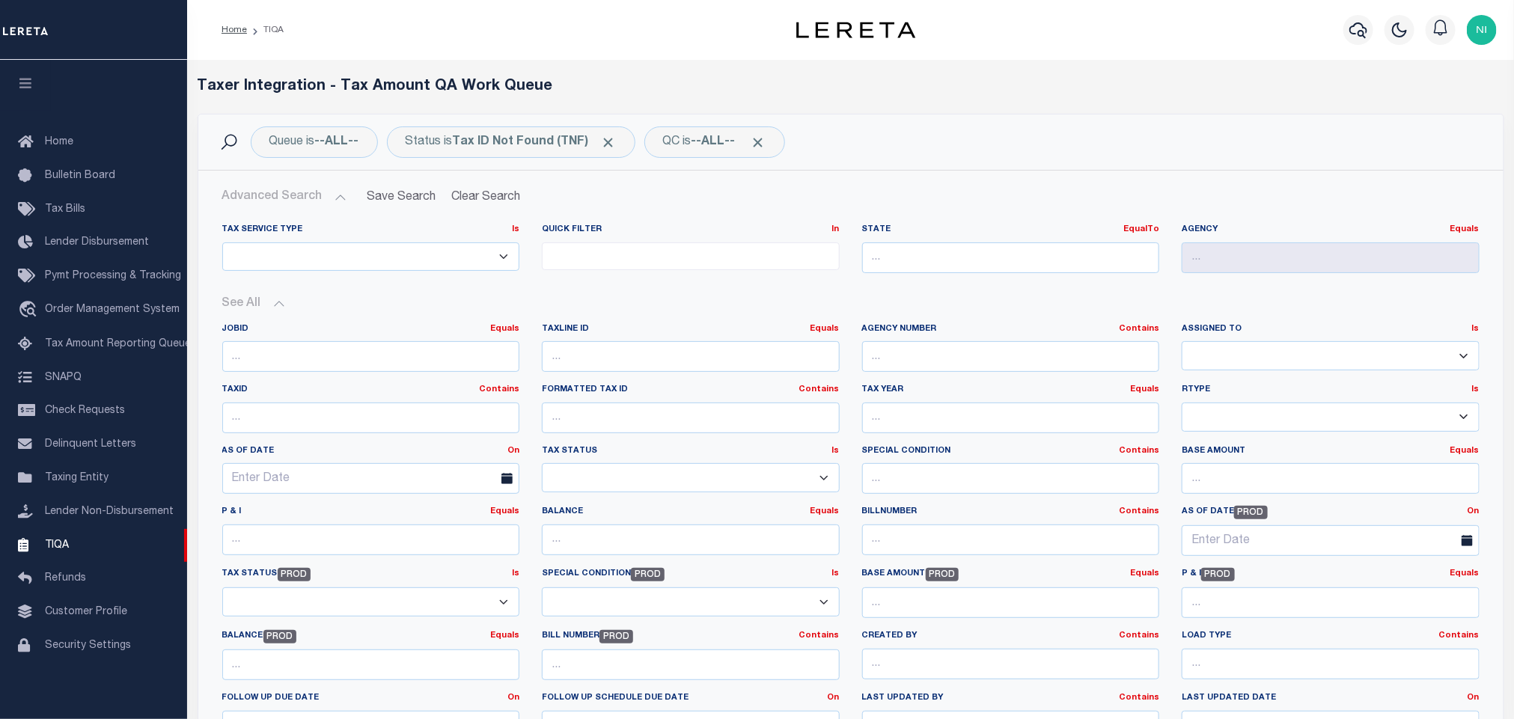
click at [1291, 355] on select "Aakash Patel Abdul Muzain Adams, Pamela S Agustin Fernandez Agustin Maturino Ah…" at bounding box center [1331, 355] width 298 height 29
select select "[PERSON_NAME]"
click at [1182, 343] on select "Aakash Patel Abdul Muzain Adams, Pamela S Agustin Fernandez Agustin Maturino Ah…" at bounding box center [1331, 355] width 298 height 29
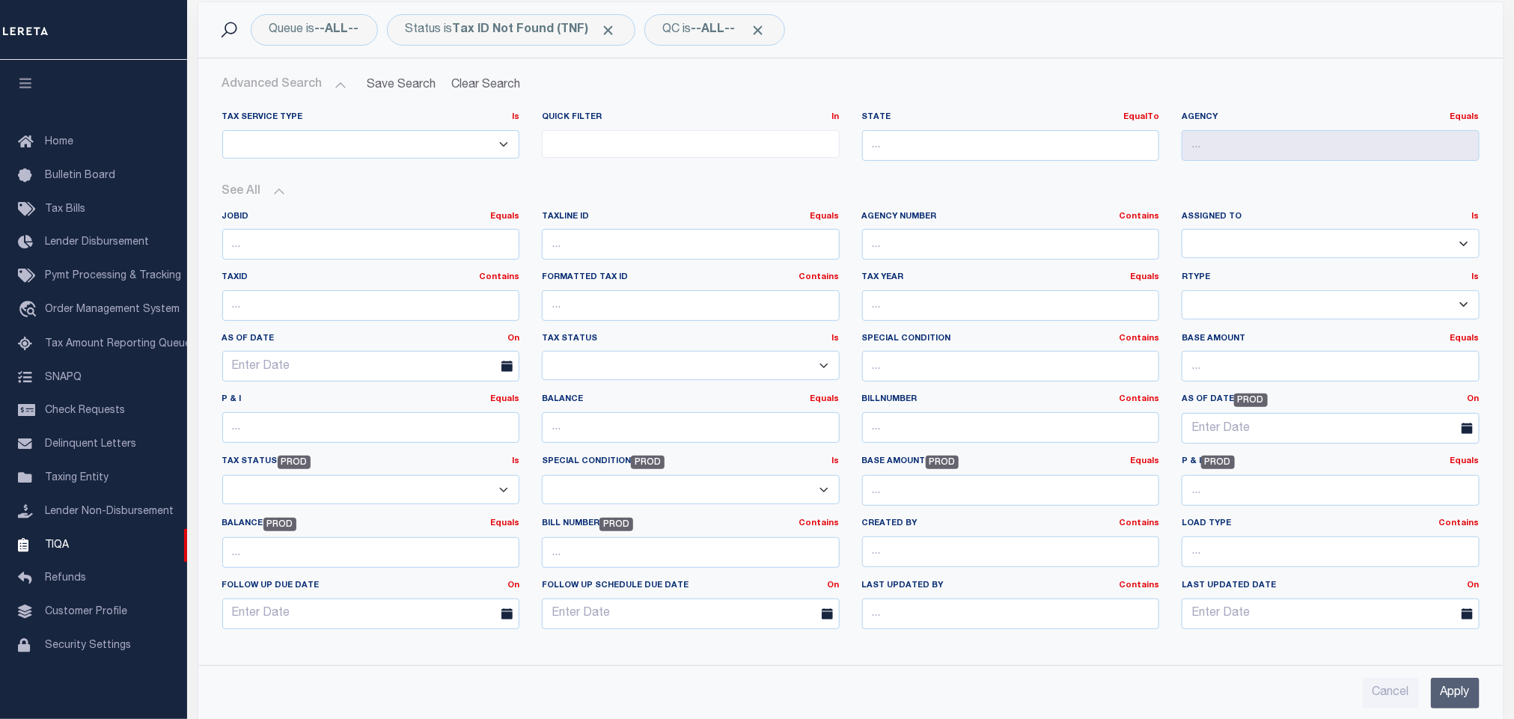
click at [1442, 701] on input "Apply" at bounding box center [1455, 693] width 49 height 31
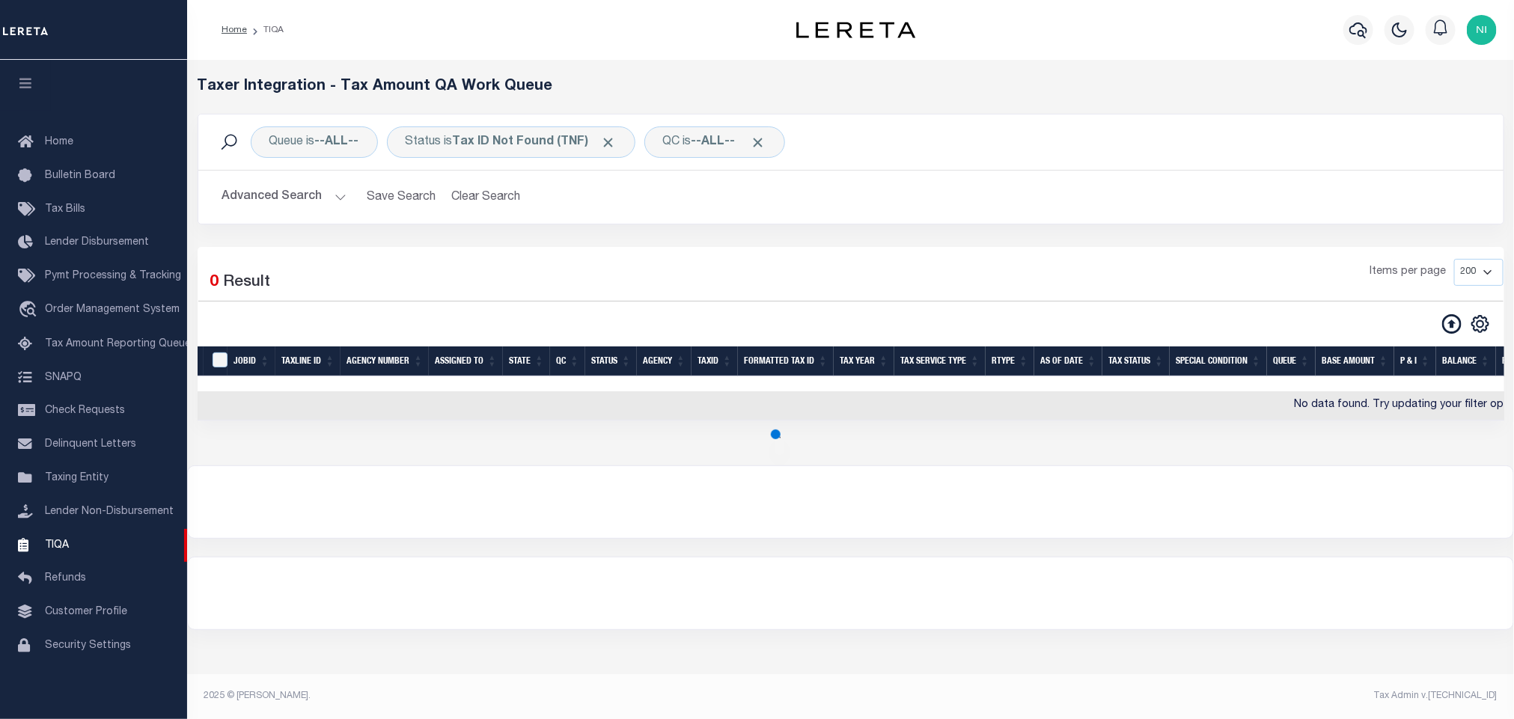
scroll to position [0, 0]
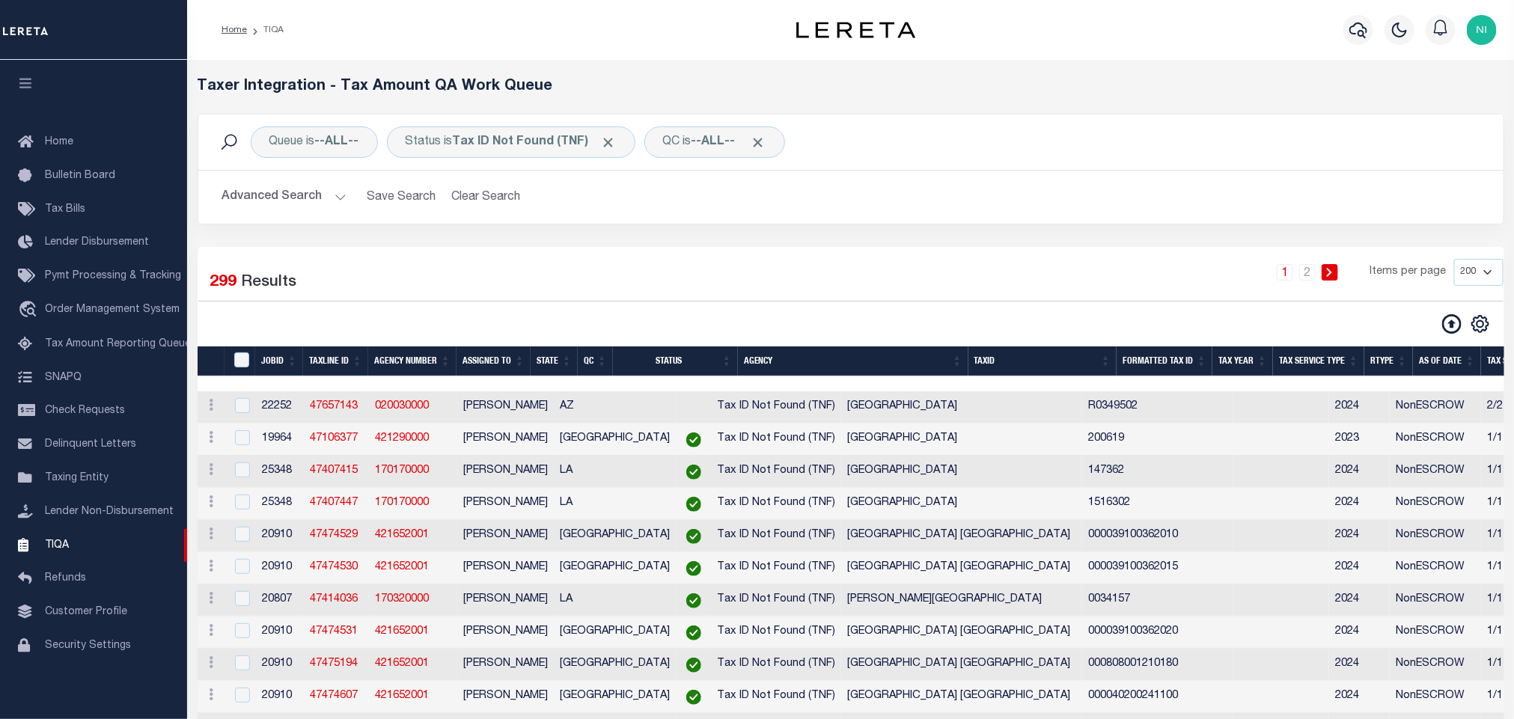
click at [324, 204] on button "Advanced Search" at bounding box center [284, 197] width 124 height 29
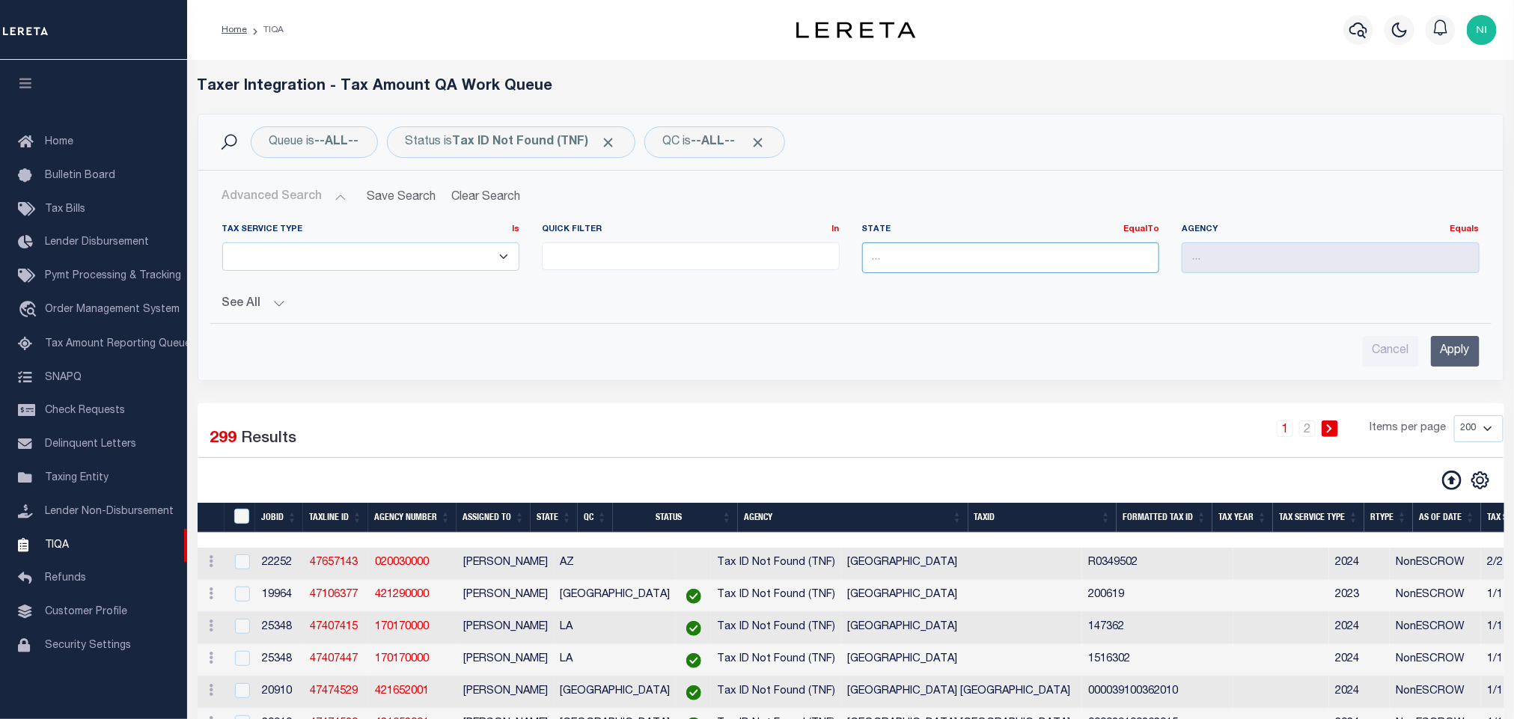
click at [943, 254] on input "text" at bounding box center [1011, 258] width 298 height 31
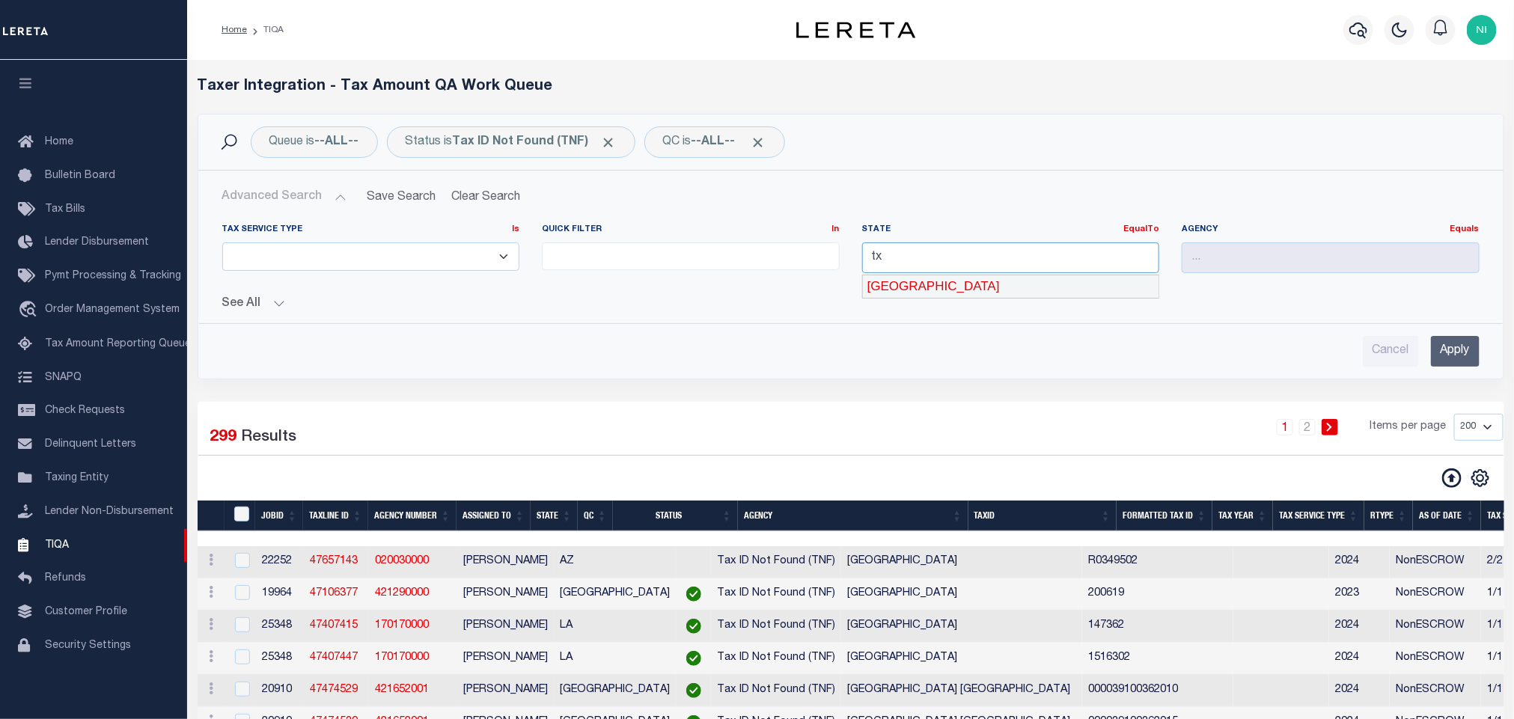
click at [908, 285] on div "[GEOGRAPHIC_DATA]" at bounding box center [1010, 287] width 297 height 24
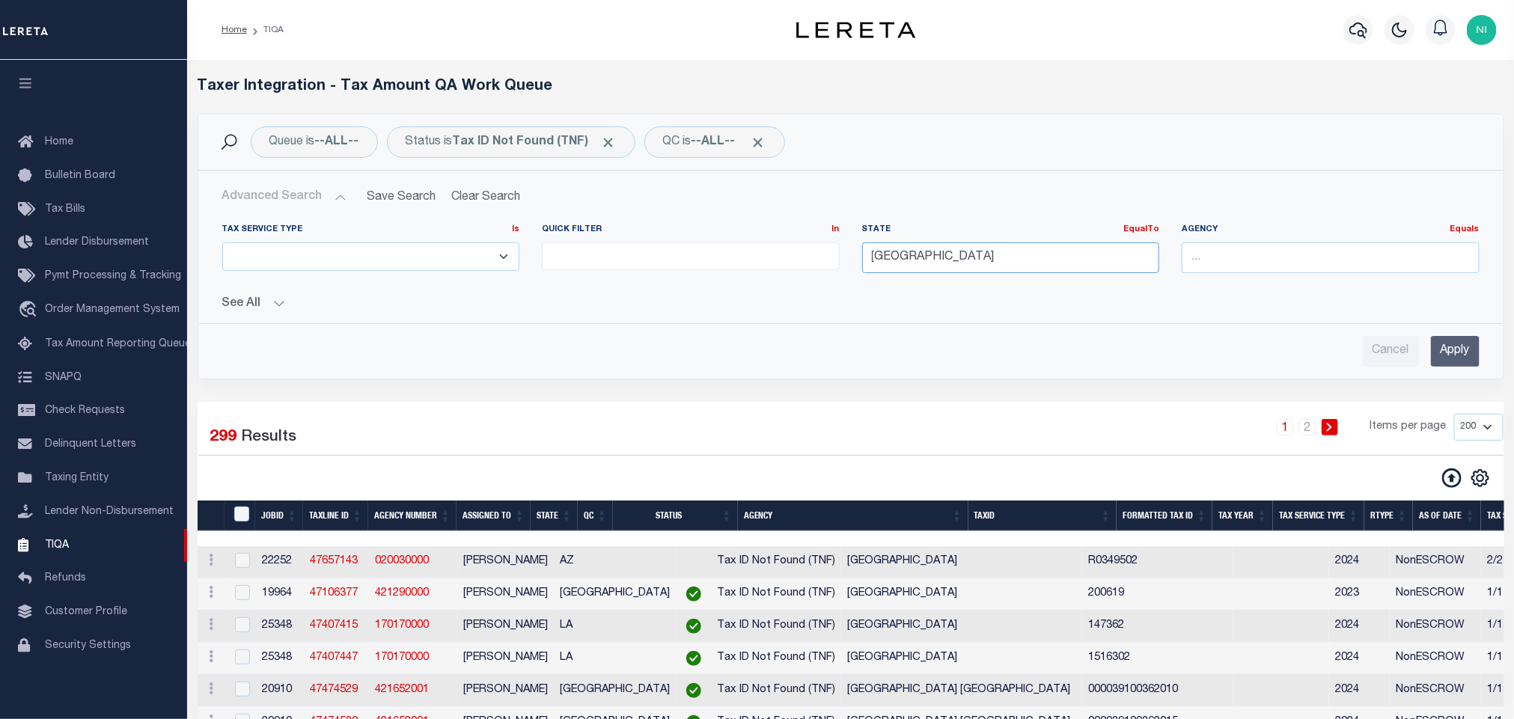
type input "[GEOGRAPHIC_DATA]"
click at [1458, 347] on input "Apply" at bounding box center [1455, 351] width 49 height 31
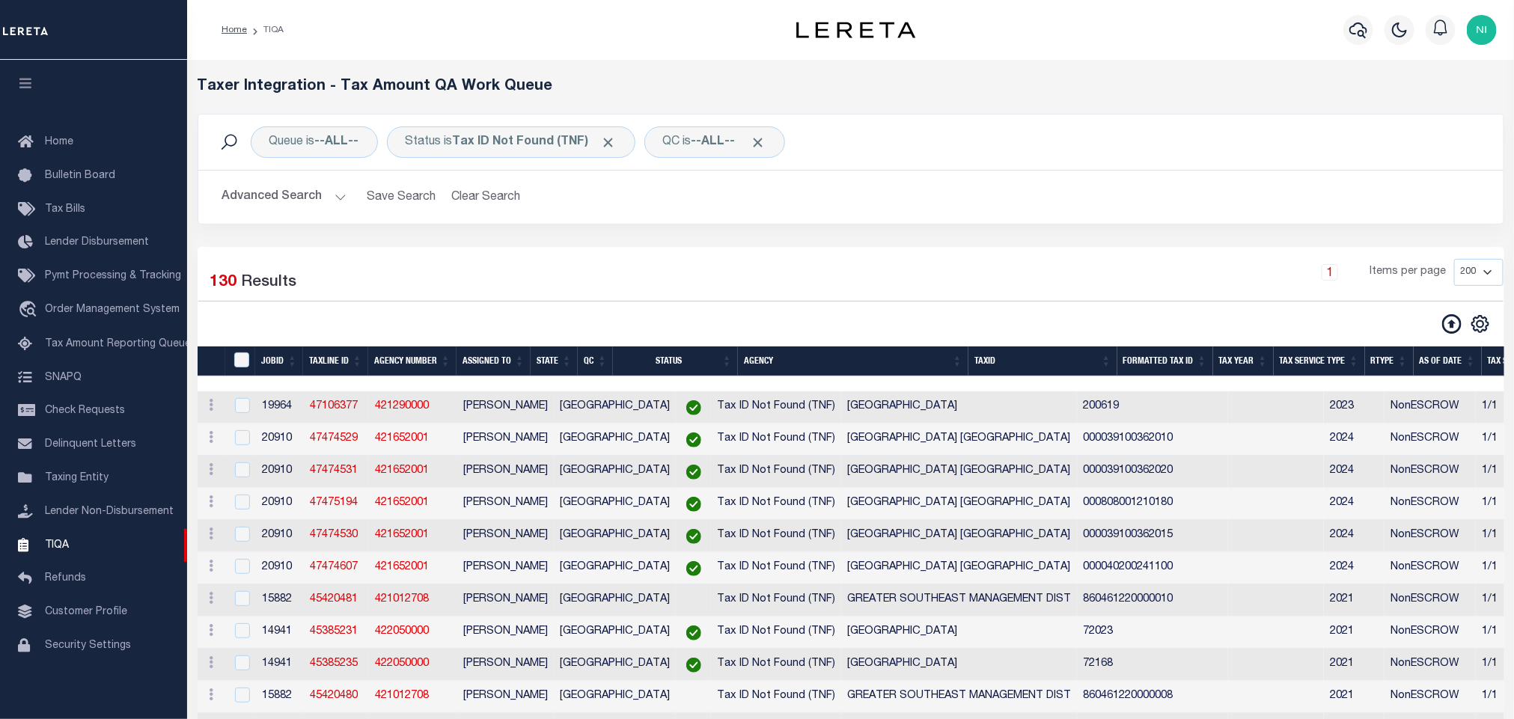
click at [793, 274] on div "1 Items per page 10 25 50 100 200 500 1000 2000" at bounding box center [1017, 278] width 974 height 39
click at [1474, 326] on icon "" at bounding box center [1480, 324] width 16 height 16
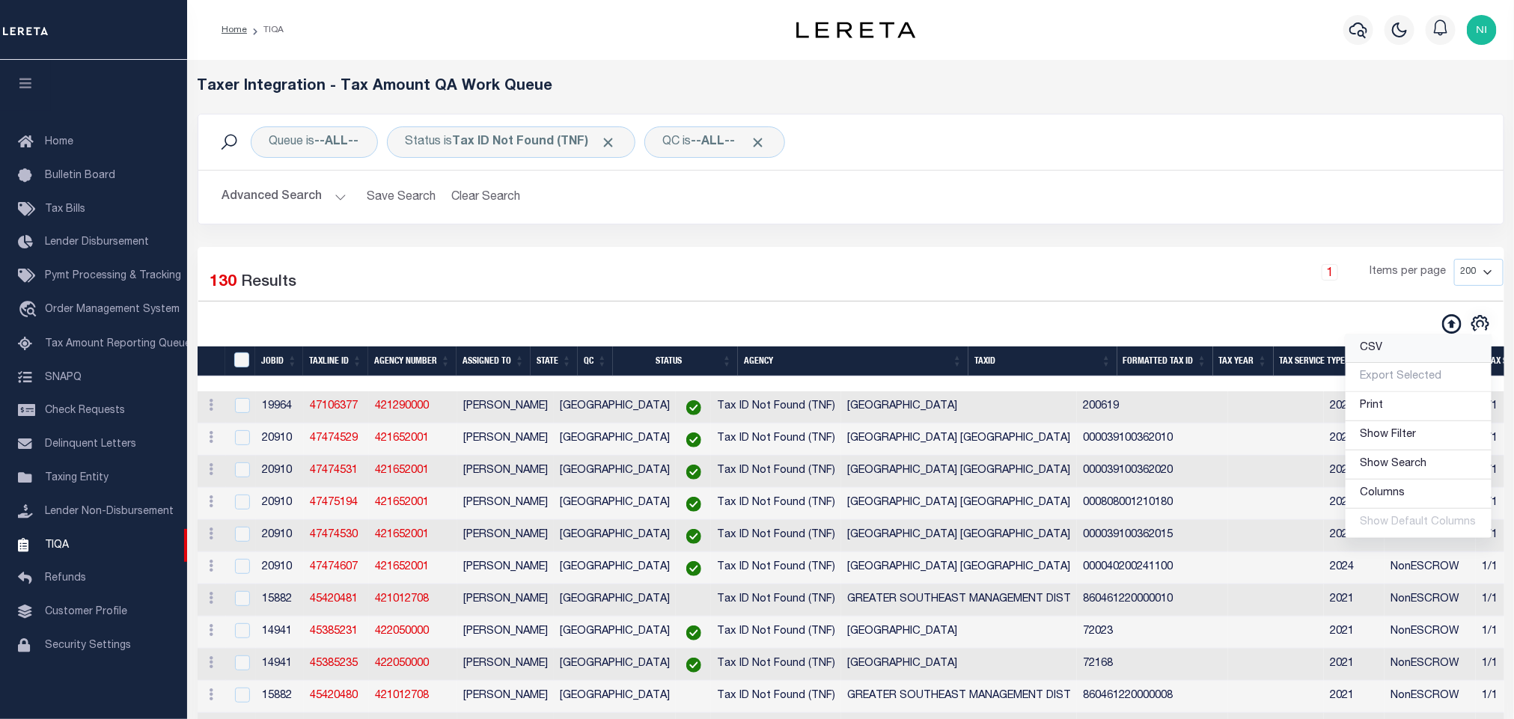
click at [1383, 353] on span "CSV" at bounding box center [1372, 348] width 22 height 10
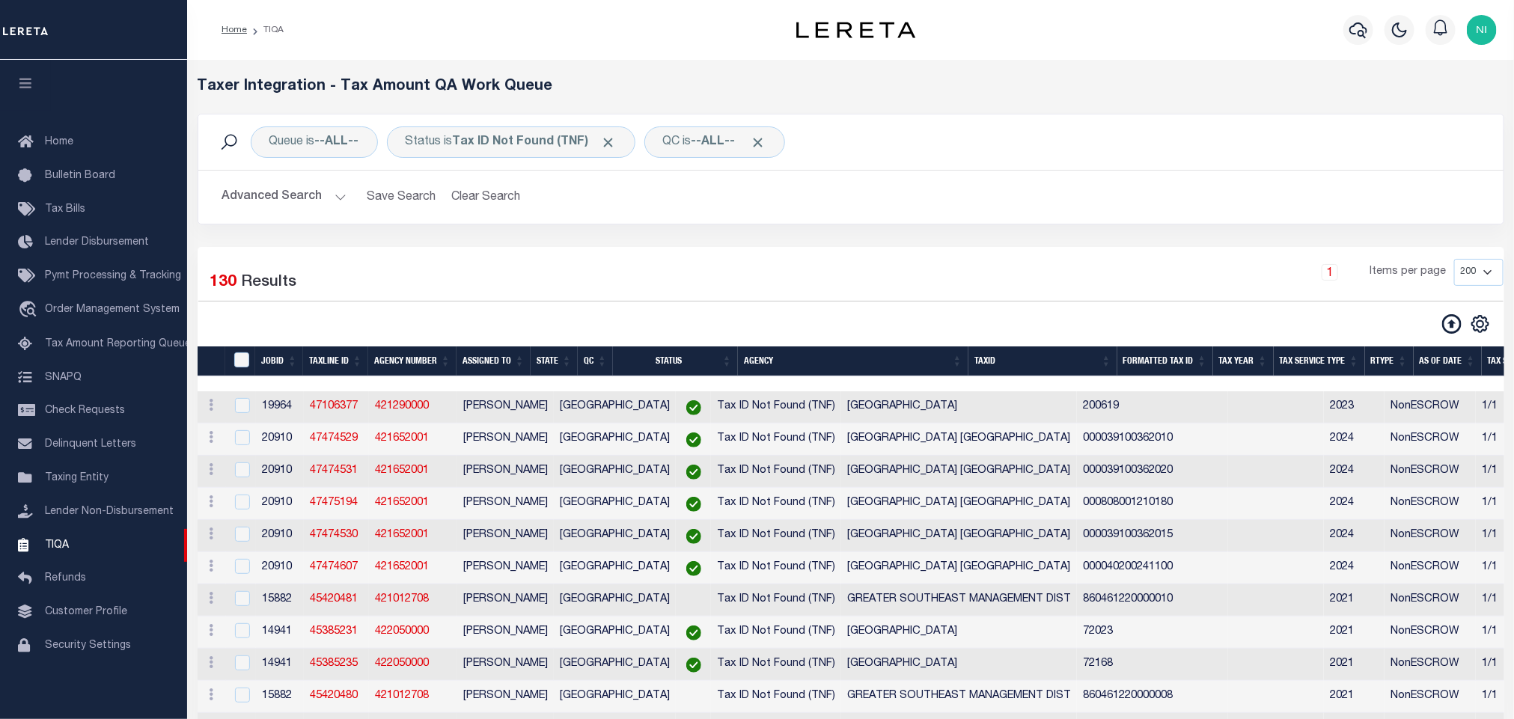
click at [901, 247] on div "Queue is --ALL-- Status is Tax ID Not Found (TNF) QC is --ALL-- Search Advanced…" at bounding box center [850, 180] width 1329 height 133
click at [481, 274] on div "Selected 130 Results" at bounding box center [353, 280] width 310 height 42
click at [767, 219] on div "Advanced Search Save Search Clear Search TIQATaxLineSearchTable_dynamictable___…" at bounding box center [851, 197] width 1306 height 53
click at [671, 247] on div "Queue is --ALL-- Status is Tax ID Not Found (TNF) QC is --ALL-- Search Advanced…" at bounding box center [850, 180] width 1329 height 133
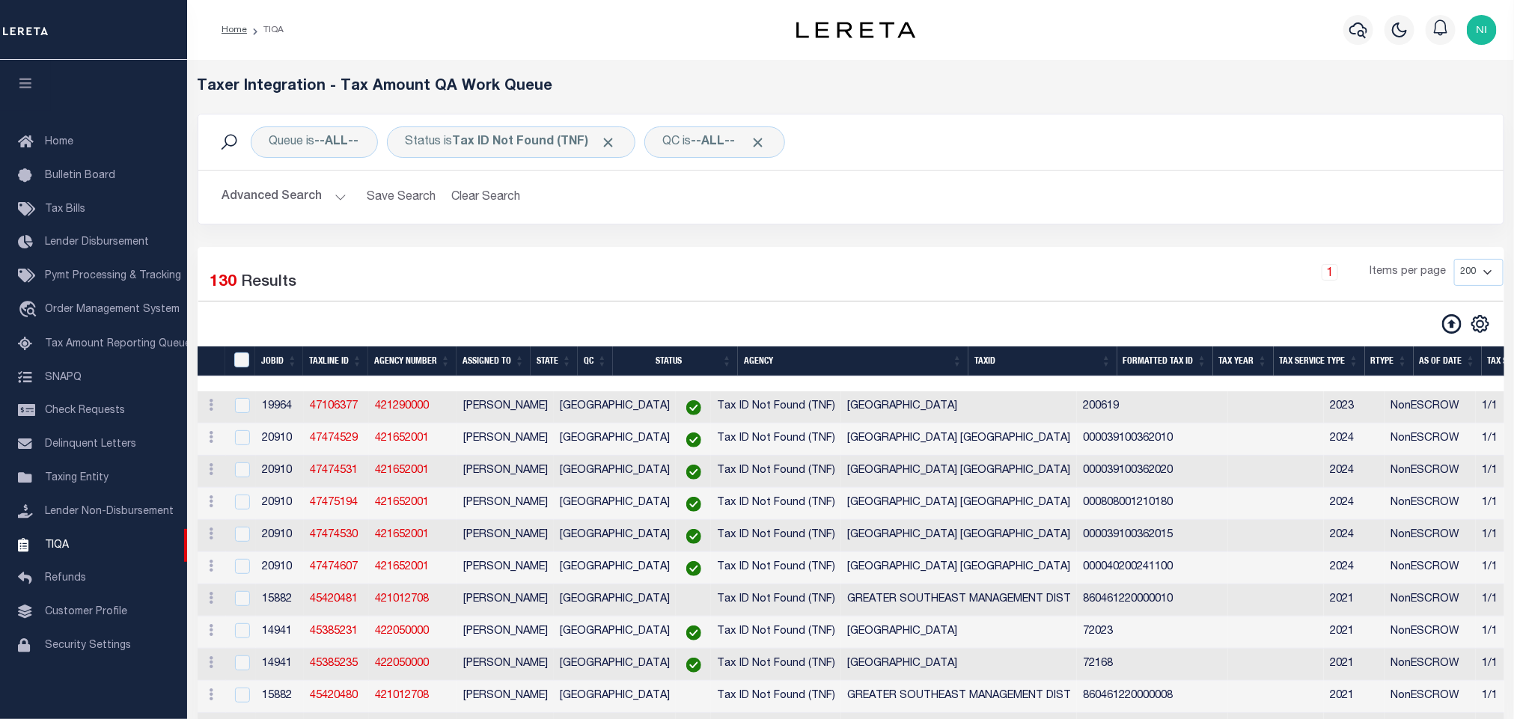
click at [528, 263] on div "1 Items per page 10 25 50 100 200 500 1000 2000" at bounding box center [1017, 280] width 996 height 42
